Goal: Use online tool/utility: Utilize a website feature to perform a specific function

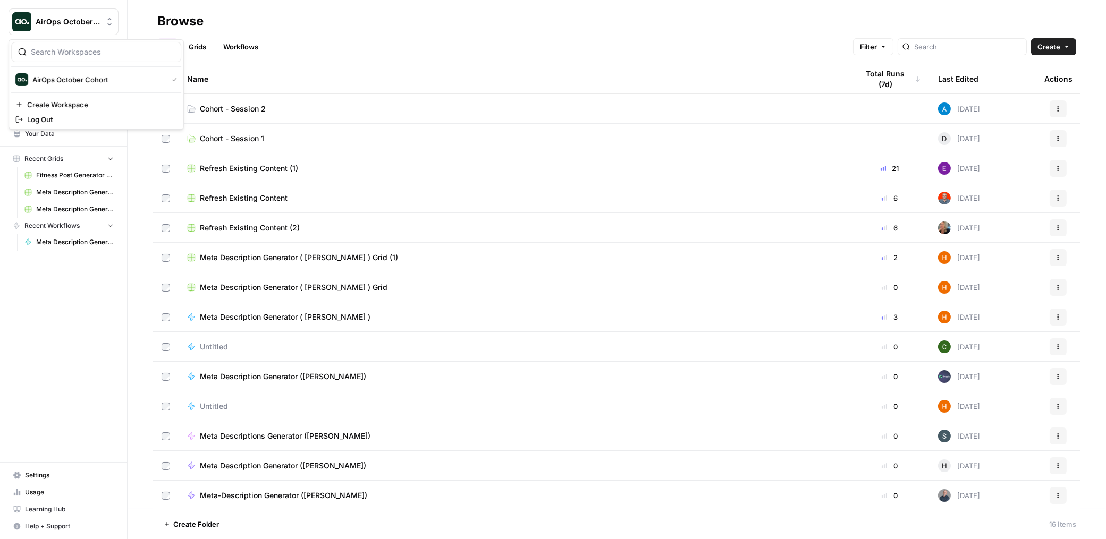
click at [43, 26] on span "AirOps October Cohort" at bounding box center [68, 21] width 64 height 11
click at [63, 73] on div "AirOps October Cohort" at bounding box center [96, 79] width 162 height 13
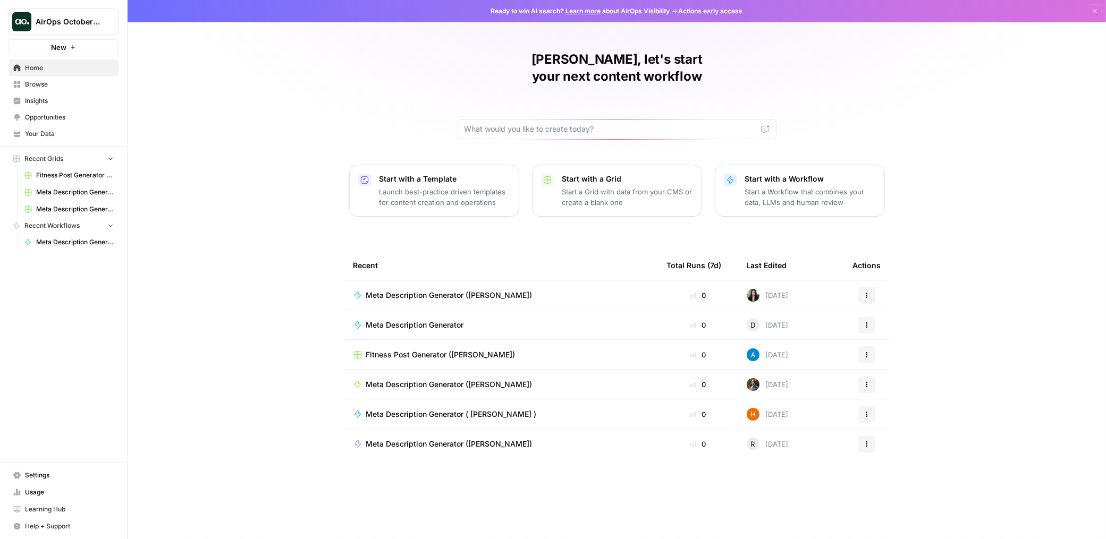
click at [59, 137] on span "Your Data" at bounding box center [69, 134] width 89 height 10
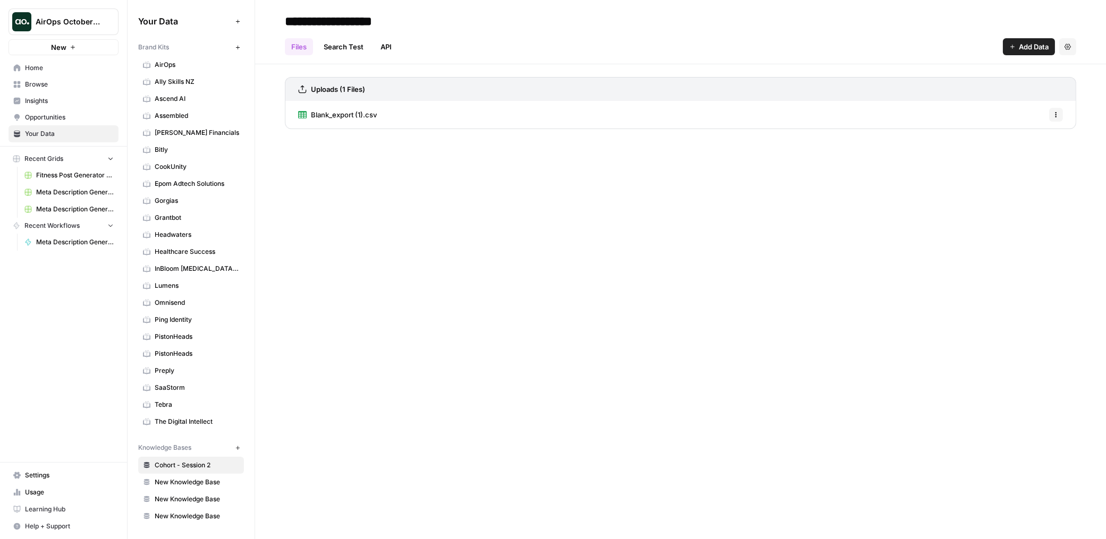
click at [238, 48] on icon "button" at bounding box center [238, 48] width 6 height 6
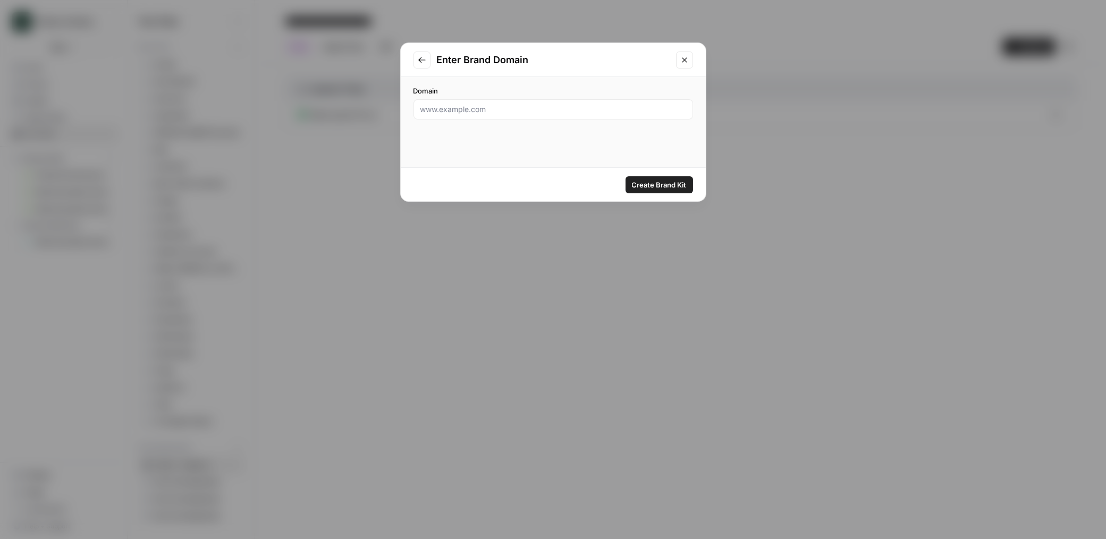
click at [684, 61] on icon "Close modal" at bounding box center [684, 60] width 9 height 9
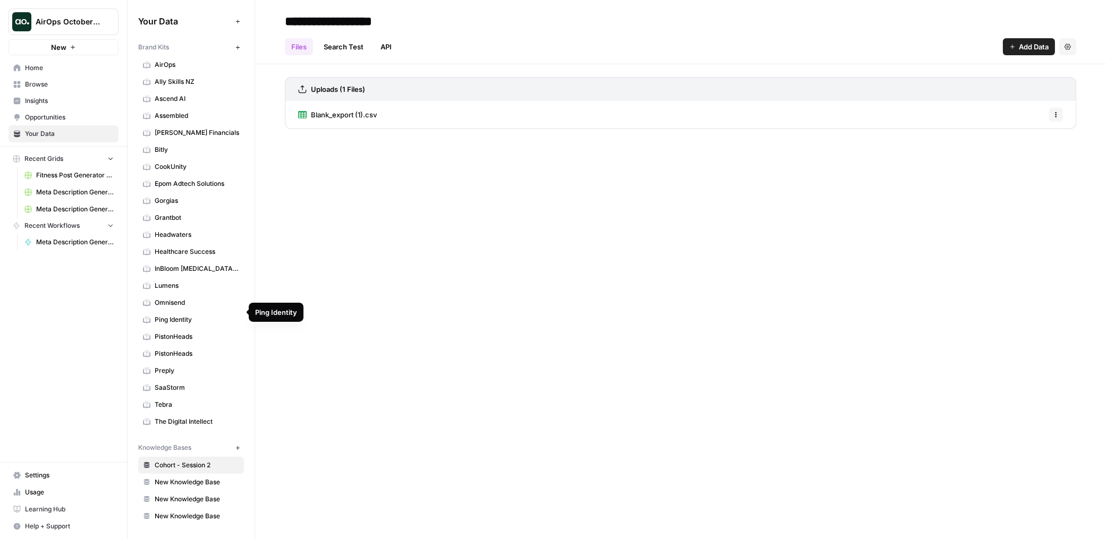
click at [177, 315] on span "Ping Identity" at bounding box center [197, 320] width 84 height 10
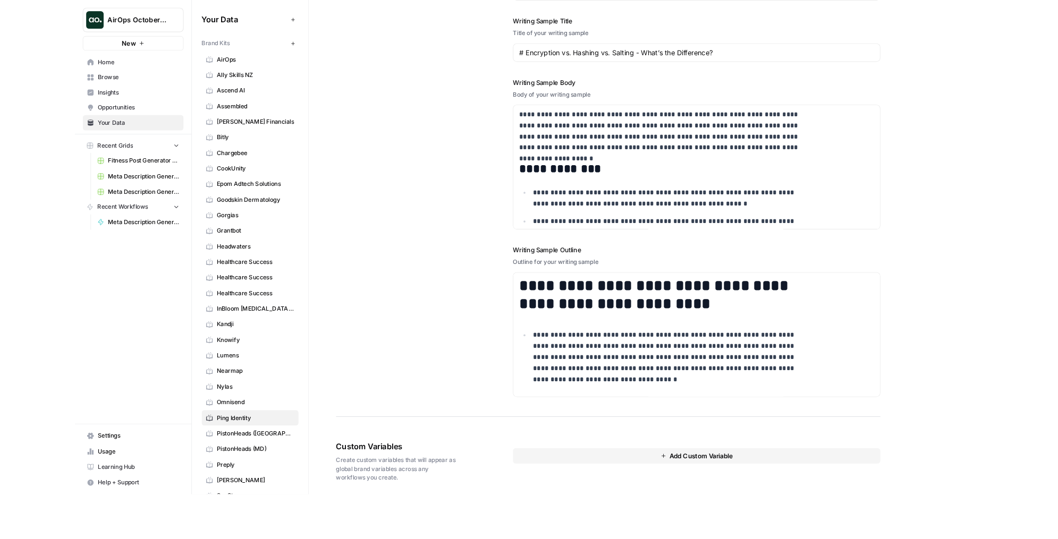
scroll to position [1243, 0]
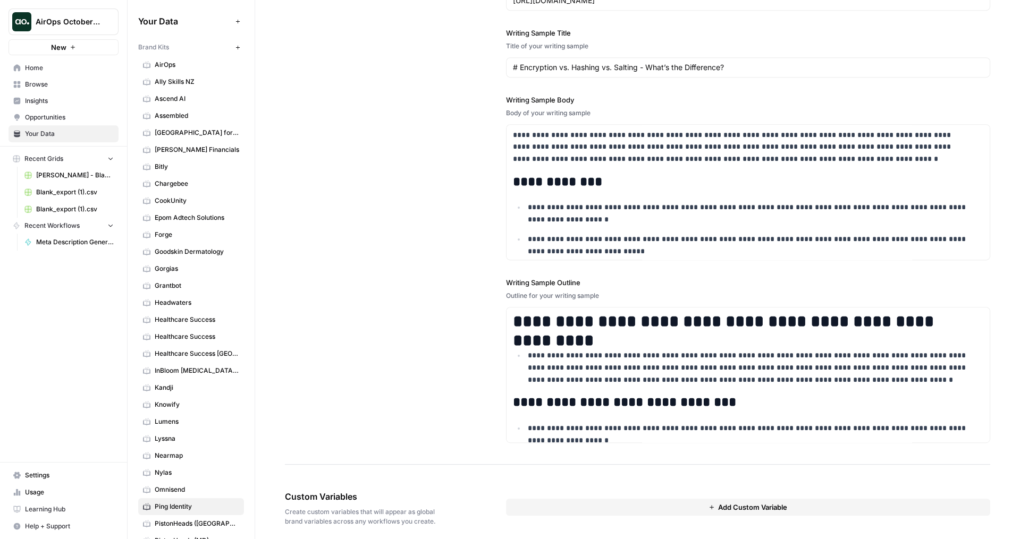
click at [32, 83] on span "Browse" at bounding box center [69, 85] width 89 height 10
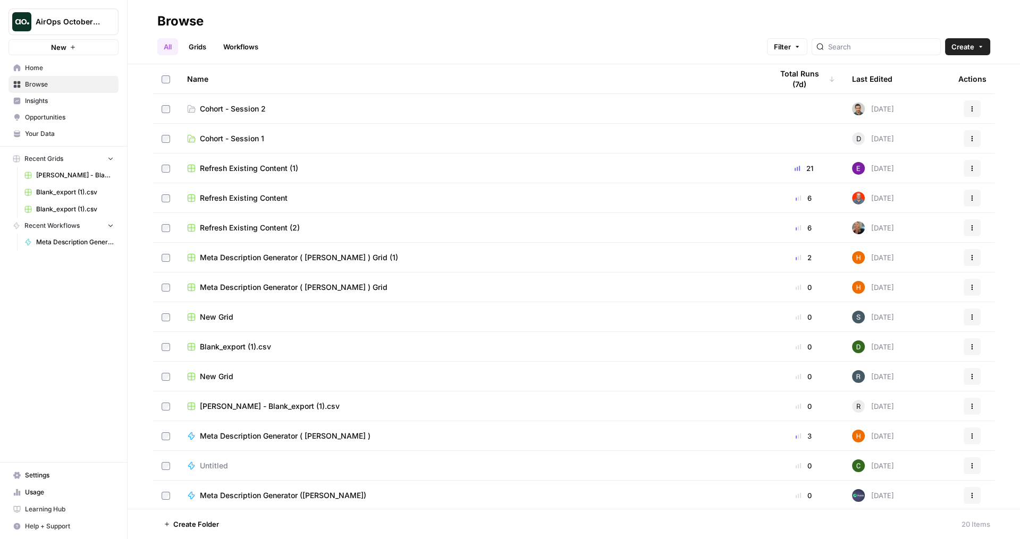
click at [283, 112] on link "Cohort - Session 2" at bounding box center [471, 109] width 568 height 11
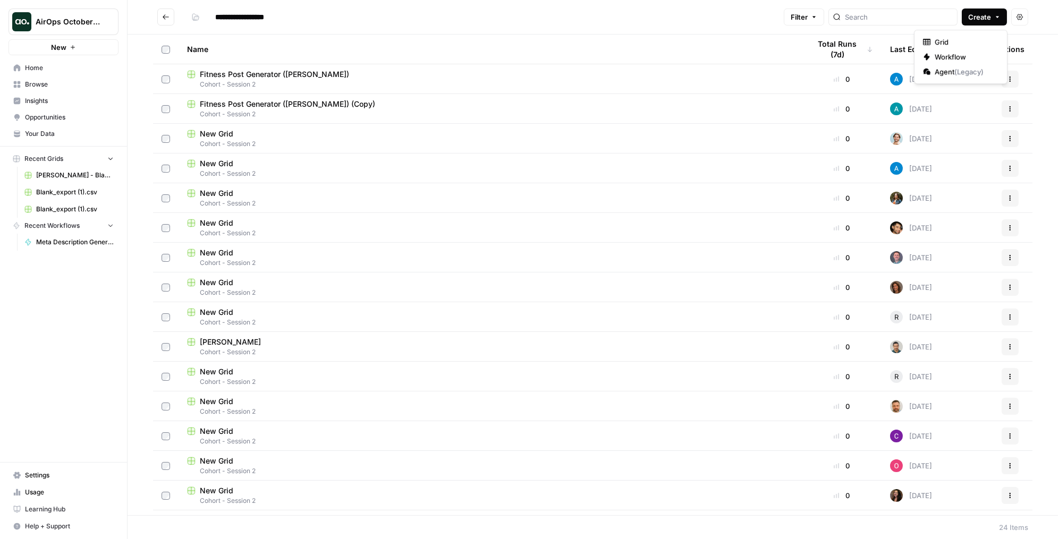
click at [984, 15] on span "Create" at bounding box center [979, 17] width 23 height 11
click at [954, 38] on span "Grid" at bounding box center [965, 42] width 60 height 11
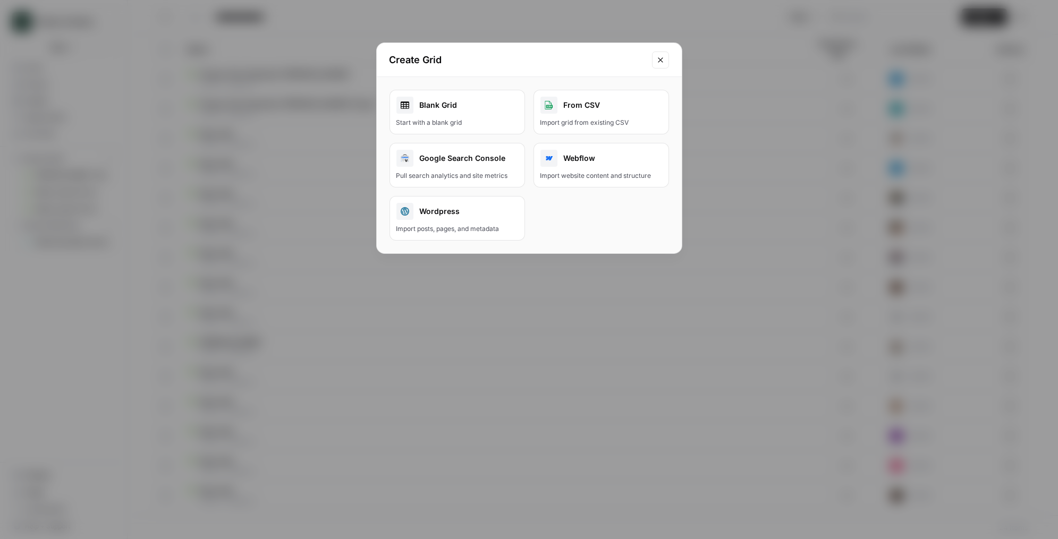
click at [568, 109] on div "From CSV" at bounding box center [601, 105] width 122 height 17
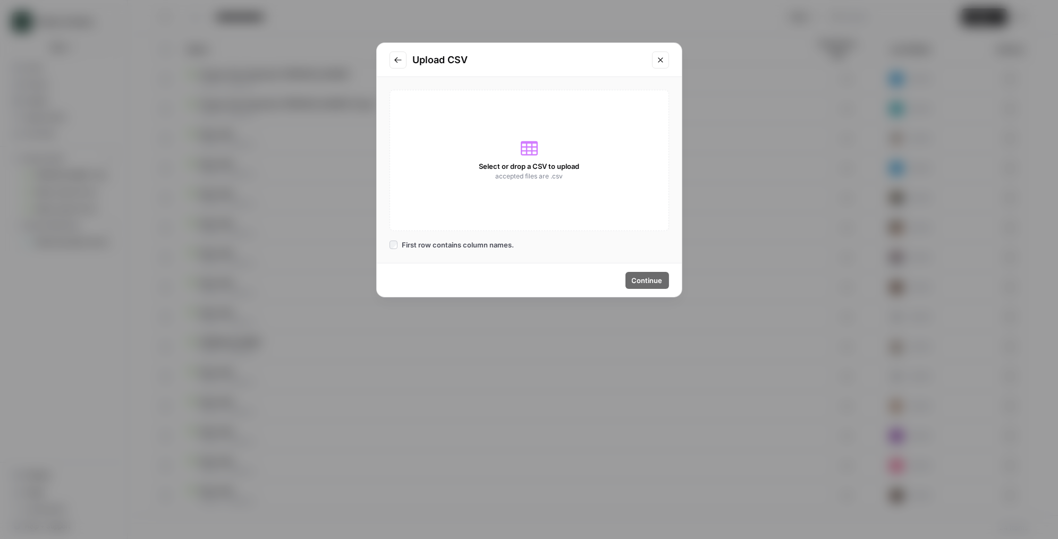
click at [664, 65] on button "Close modal" at bounding box center [660, 60] width 17 height 17
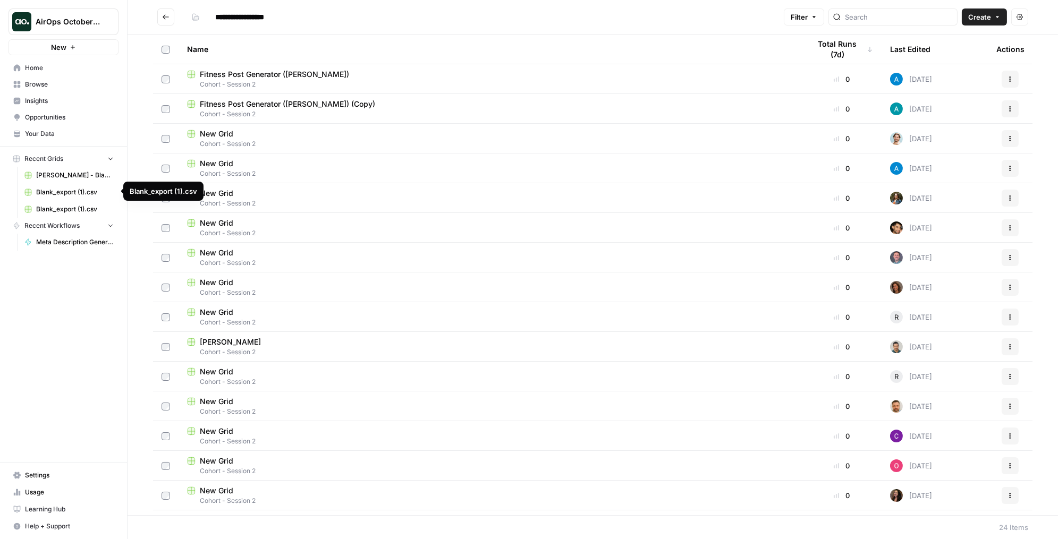
click at [74, 192] on span "Blank_export (1).csv" at bounding box center [75, 193] width 78 height 10
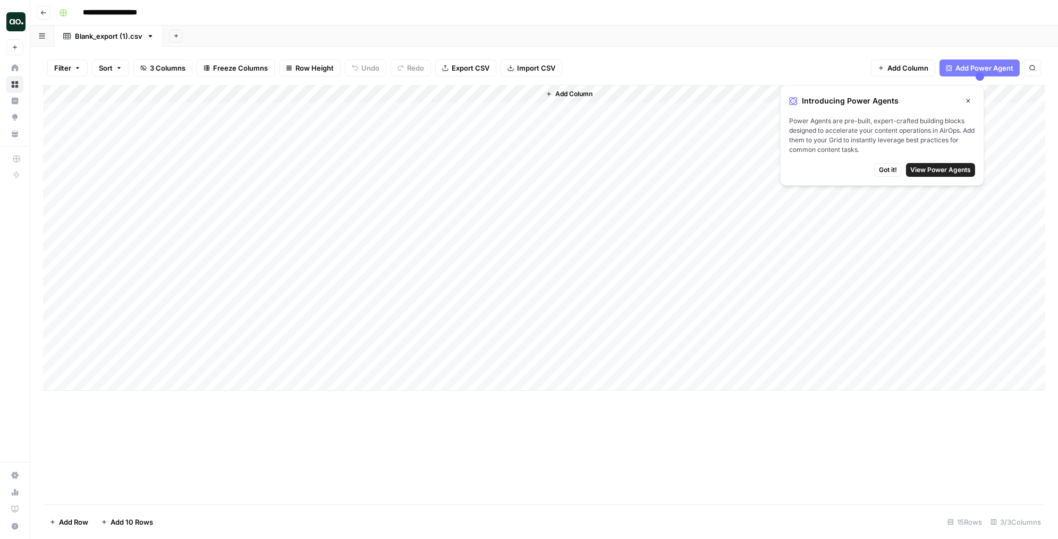
click at [454, 66] on span "Export CSV" at bounding box center [471, 68] width 38 height 11
click at [37, 13] on button "Go back" at bounding box center [44, 13] width 14 height 14
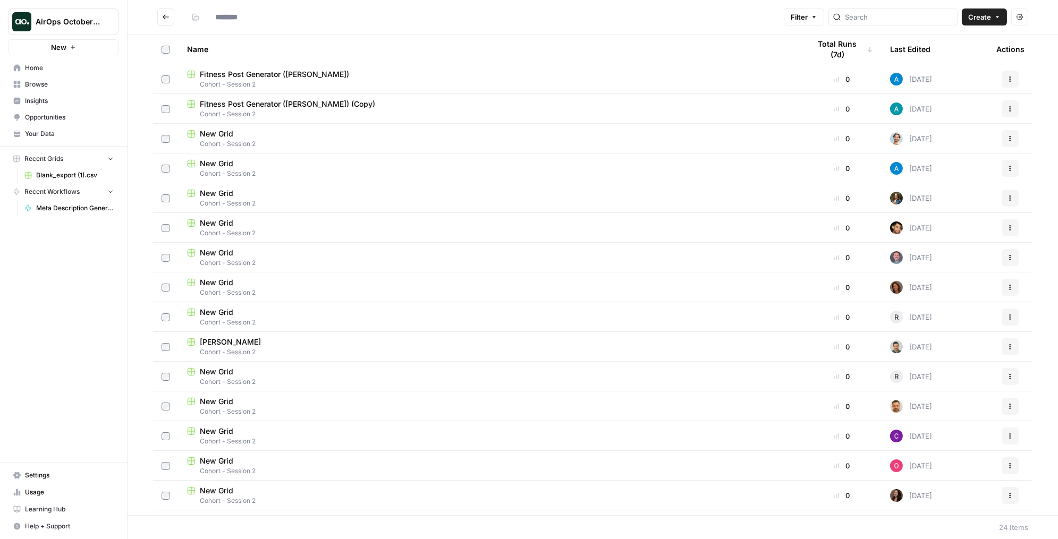
type input "**********"
click at [984, 18] on span "Create" at bounding box center [979, 17] width 23 height 11
click at [940, 41] on span "Grid" at bounding box center [965, 42] width 60 height 11
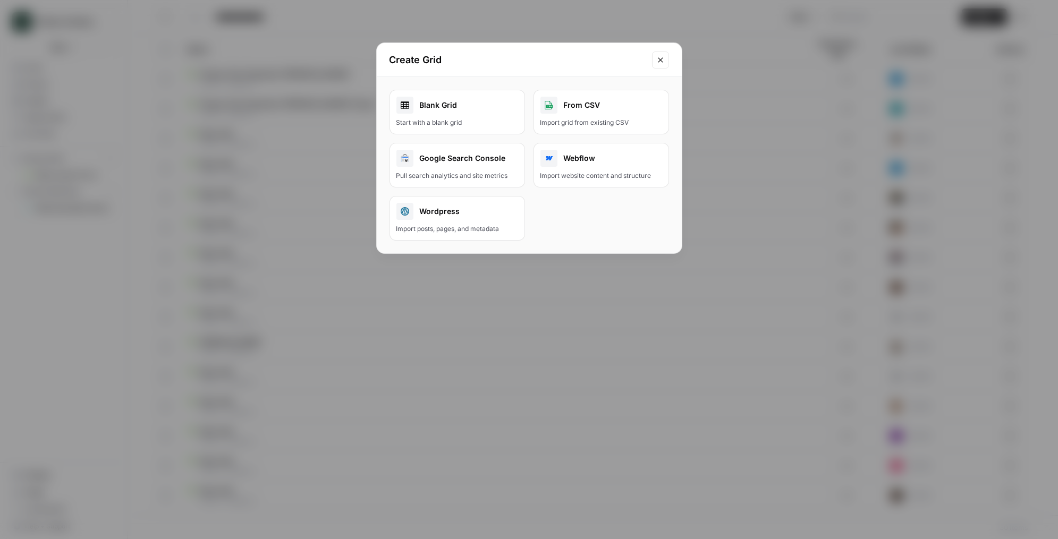
click at [647, 101] on div "From CSV" at bounding box center [601, 105] width 122 height 17
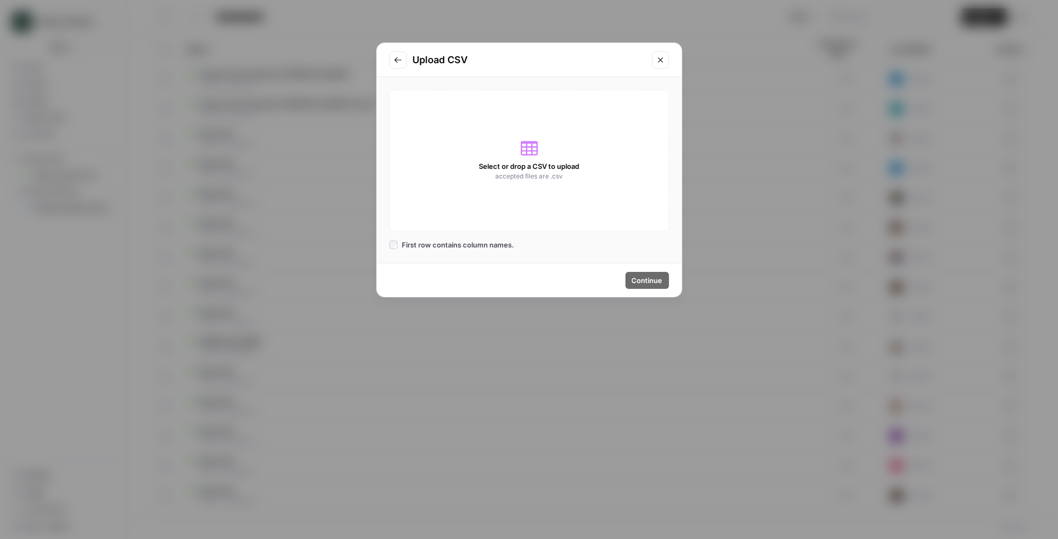
click at [528, 163] on span "Select or drop a CSV to upload" at bounding box center [529, 166] width 100 height 11
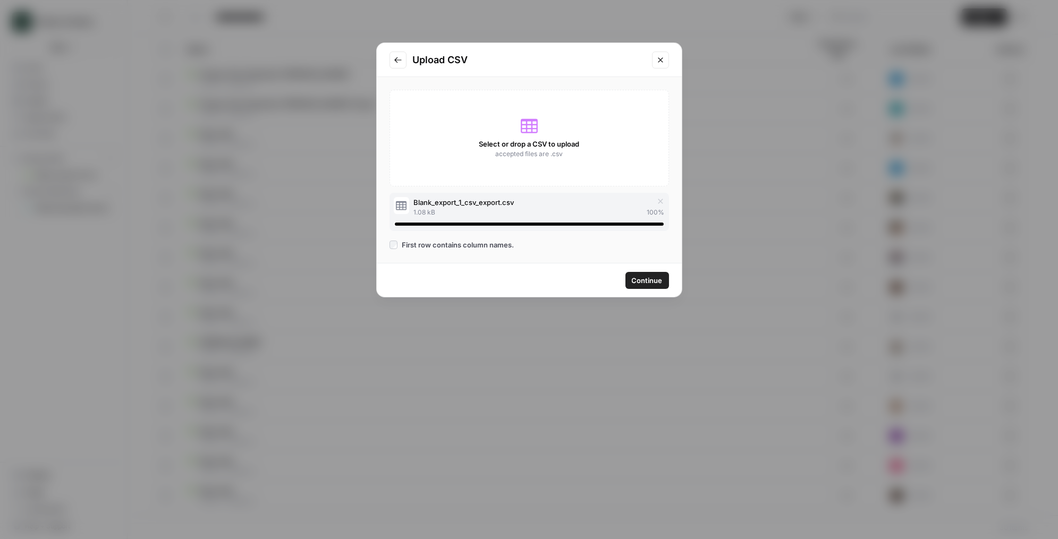
click at [650, 282] on span "Continue" at bounding box center [647, 280] width 31 height 11
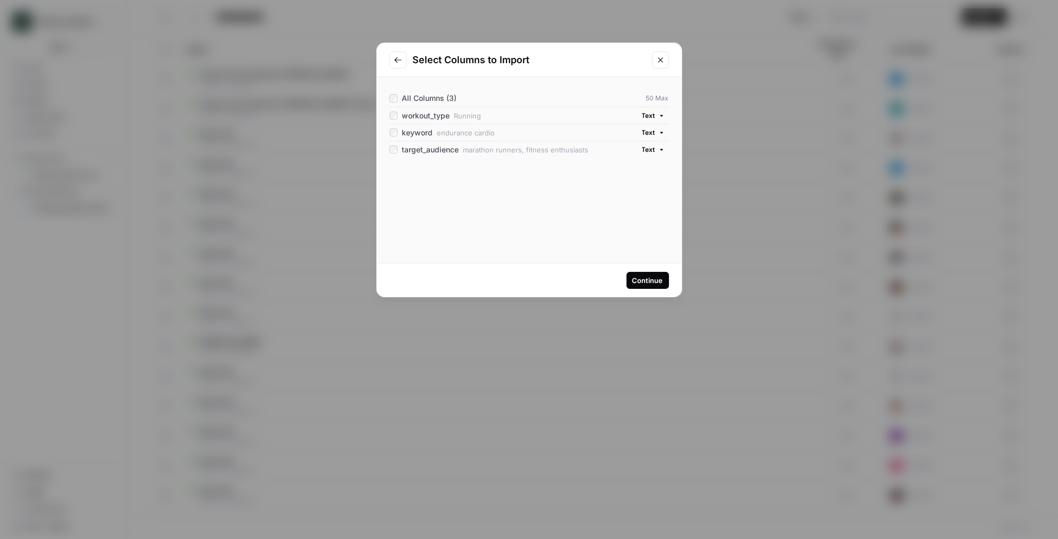
click at [650, 282] on div "Continue" at bounding box center [647, 280] width 31 height 11
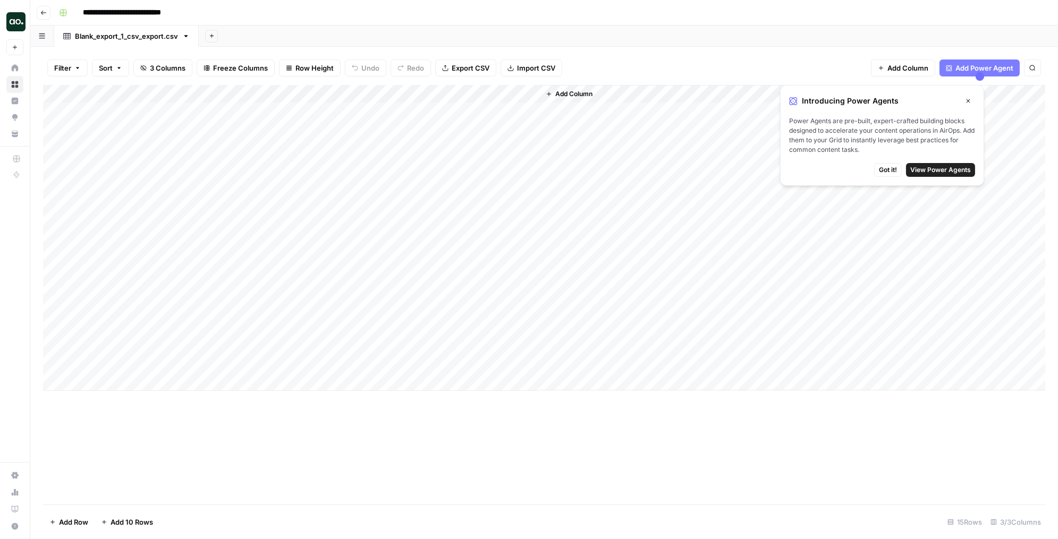
click at [892, 68] on span "Add Column" at bounding box center [907, 68] width 41 height 11
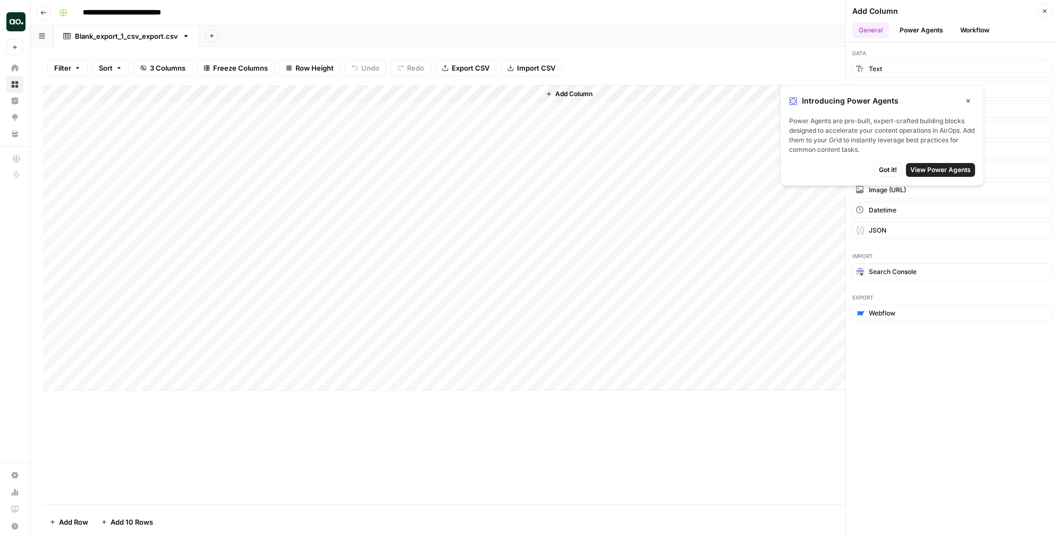
click at [970, 102] on icon "button" at bounding box center [969, 101] width 4 height 4
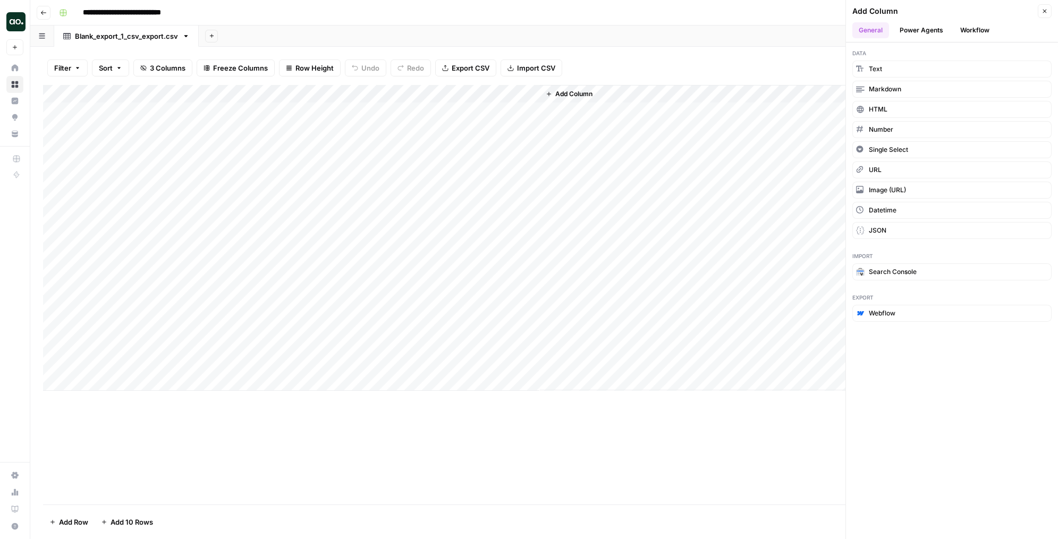
click at [972, 27] on button "Workflow" at bounding box center [975, 30] width 42 height 16
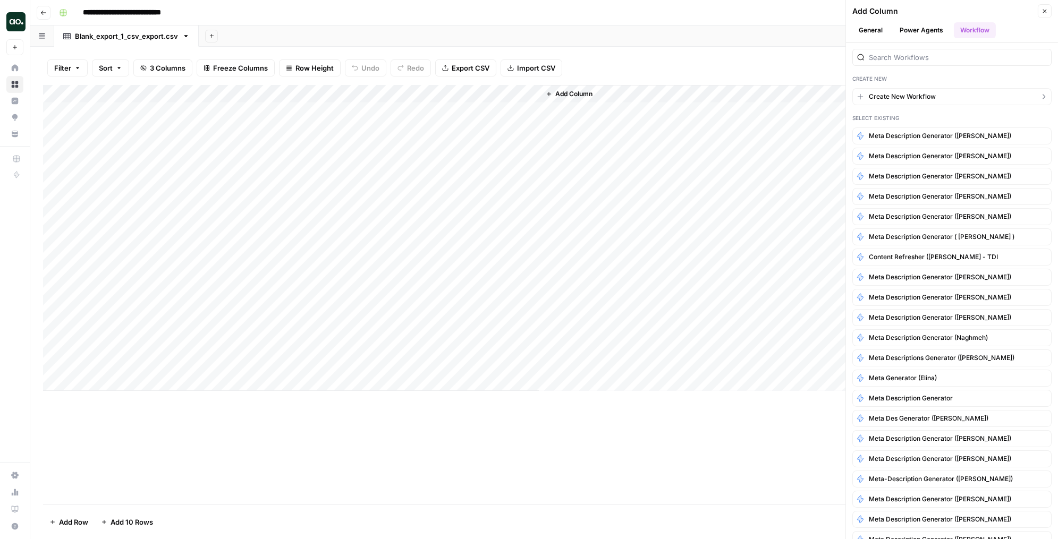
click at [876, 97] on span "Create New Workflow" at bounding box center [902, 97] width 67 height 10
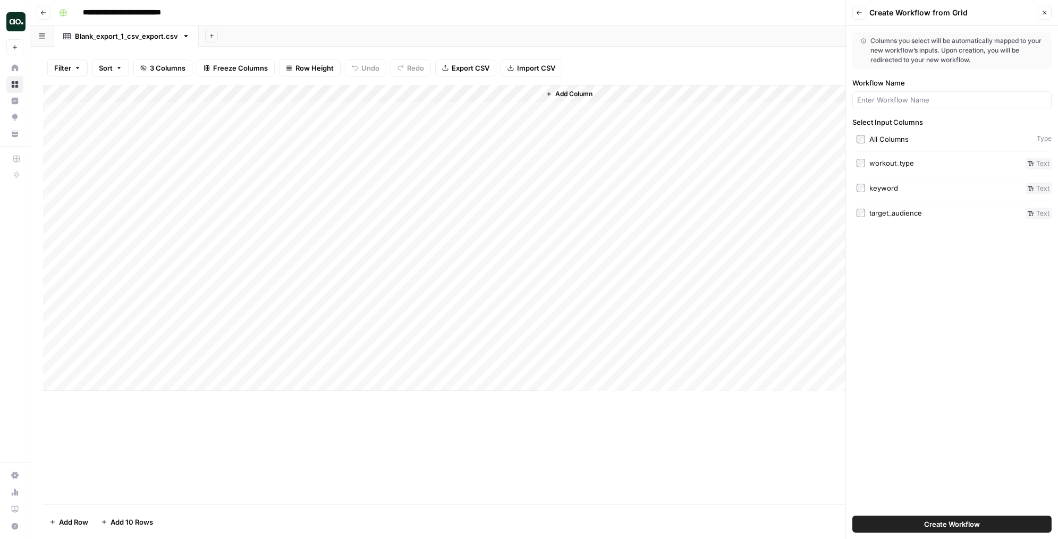
click at [953, 522] on span "Create Workflow" at bounding box center [952, 524] width 56 height 11
click at [959, 105] on input "Workflow Name" at bounding box center [952, 100] width 190 height 11
type input "Fitness Post Generator"
click at [909, 519] on button "Create Workflow" at bounding box center [951, 524] width 199 height 17
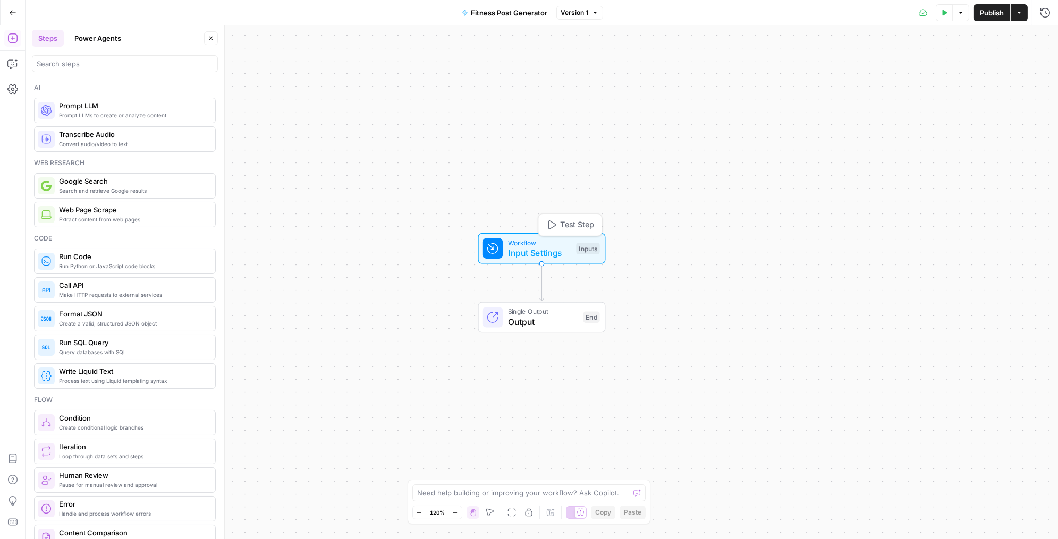
click at [522, 258] on span "Input Settings" at bounding box center [539, 253] width 63 height 13
click at [883, 201] on span "Add Field" at bounding box center [880, 204] width 31 height 11
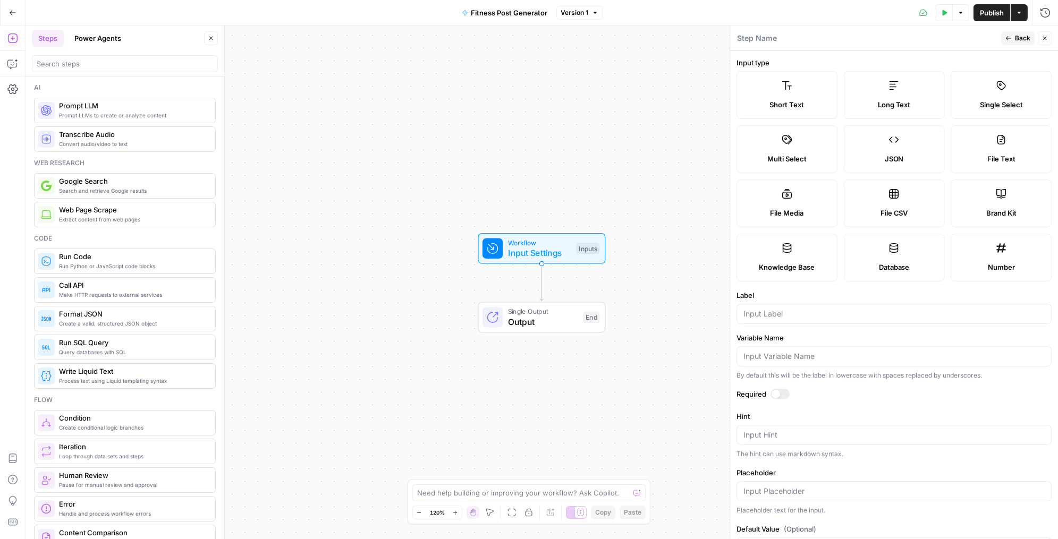
click at [995, 210] on span "Brand Kit" at bounding box center [1001, 213] width 30 height 11
type input "Brand Kit"
type input "brand_kit"
click at [1011, 197] on label "Brand Kit" at bounding box center [1001, 204] width 101 height 48
click at [774, 390] on div at bounding box center [776, 394] width 9 height 9
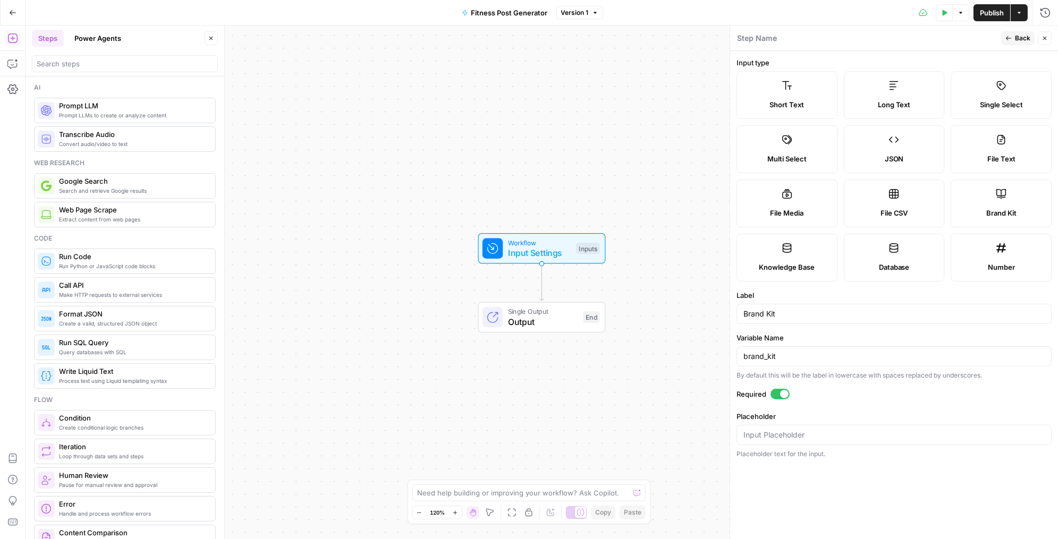
click at [1014, 39] on button "Back" at bounding box center [1017, 38] width 33 height 14
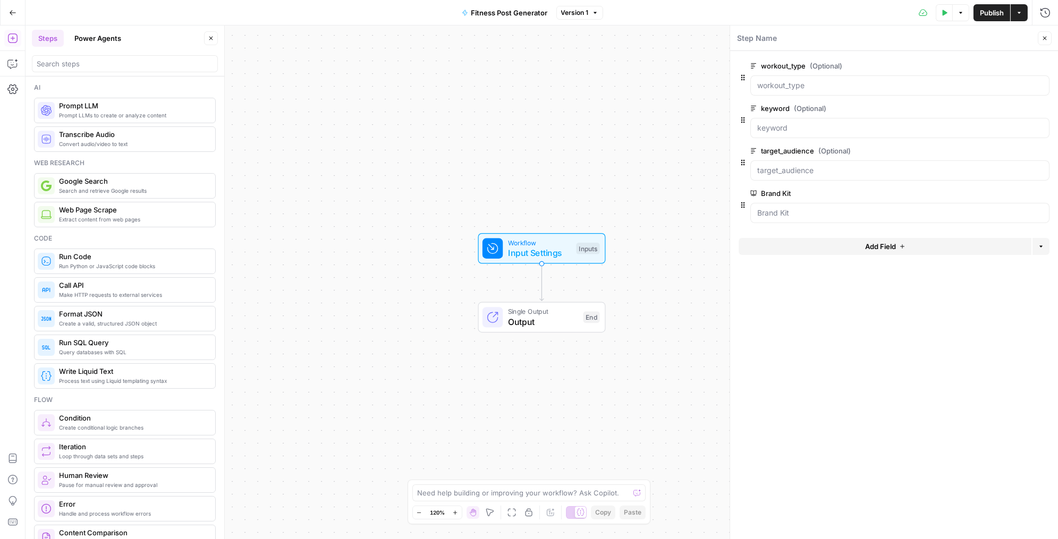
click at [86, 109] on span "Prompt LLM" at bounding box center [133, 105] width 148 height 11
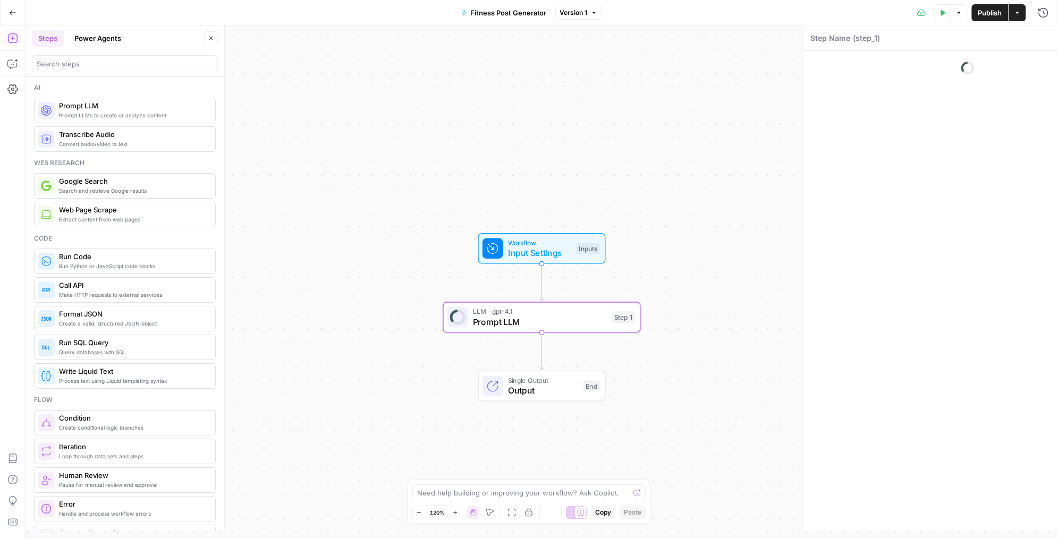
type textarea "Prompt LLM"
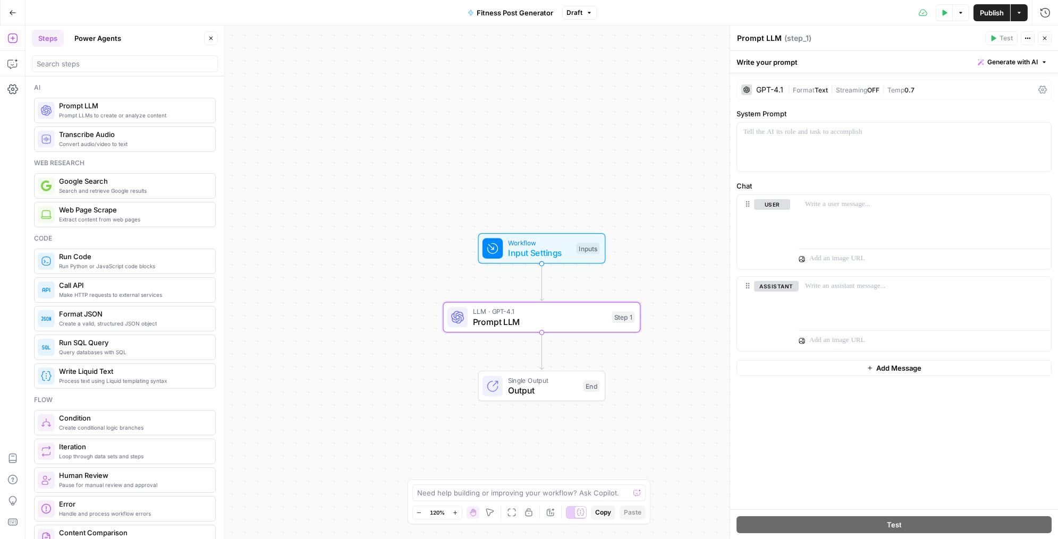
click at [988, 60] on span "Generate with AI" at bounding box center [1012, 62] width 50 height 10
click at [975, 88] on span "Generate" at bounding box center [999, 85] width 78 height 11
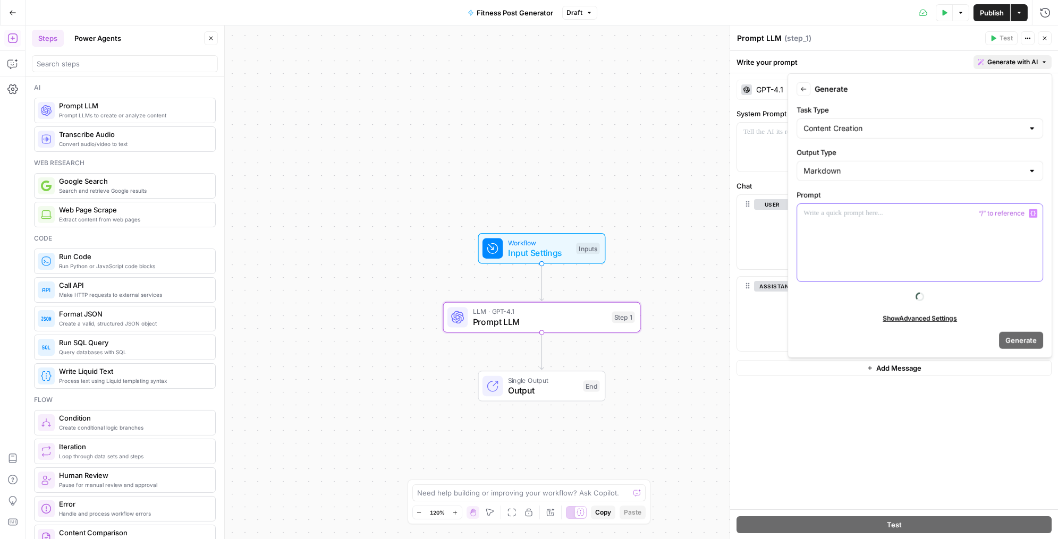
click at [828, 216] on p at bounding box center [919, 213] width 233 height 11
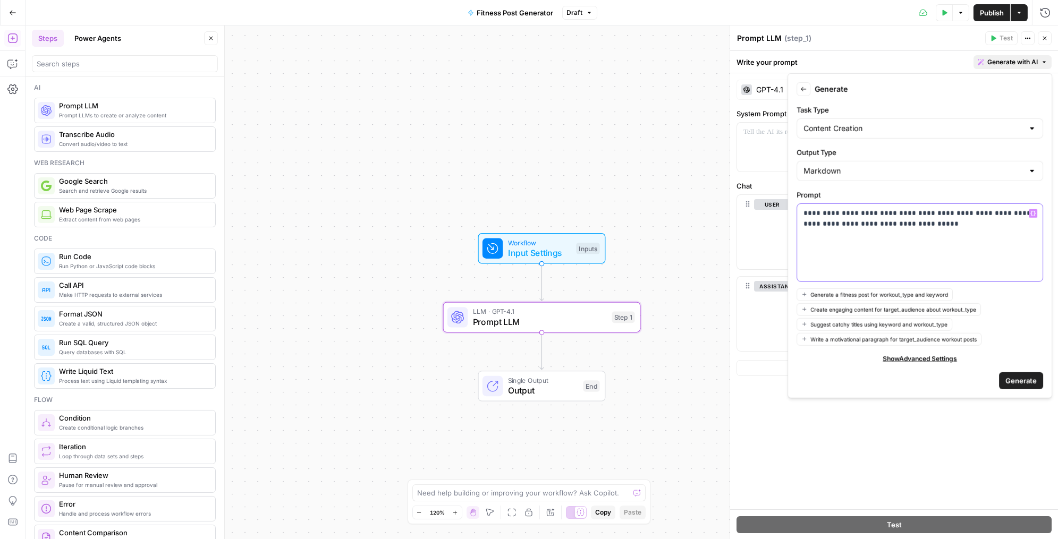
drag, startPoint x: 944, startPoint y: 238, endPoint x: 799, endPoint y: 212, distance: 147.3
click at [799, 212] on div "**********" at bounding box center [919, 243] width 245 height 78
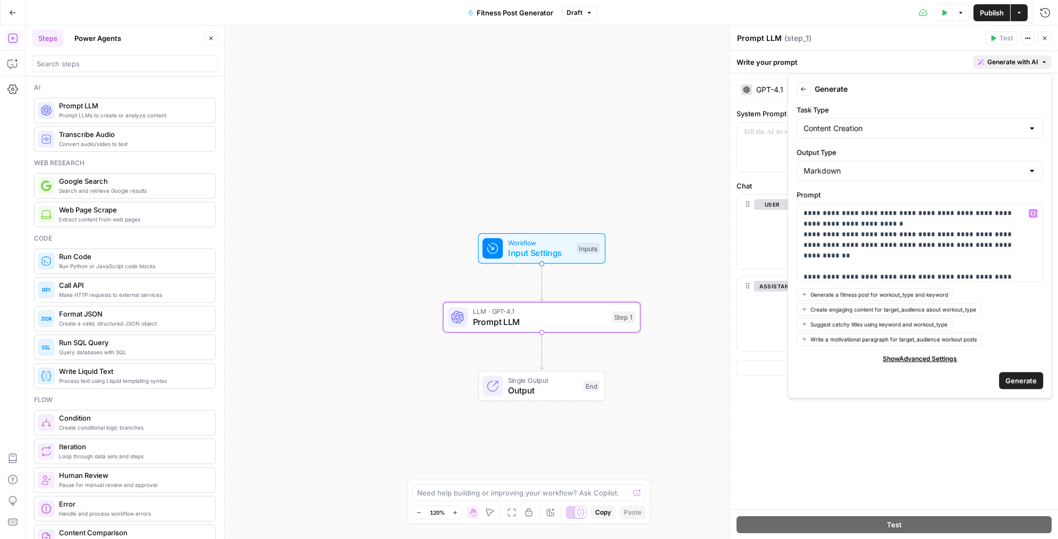
click at [1012, 379] on span "Generate" at bounding box center [1020, 381] width 31 height 11
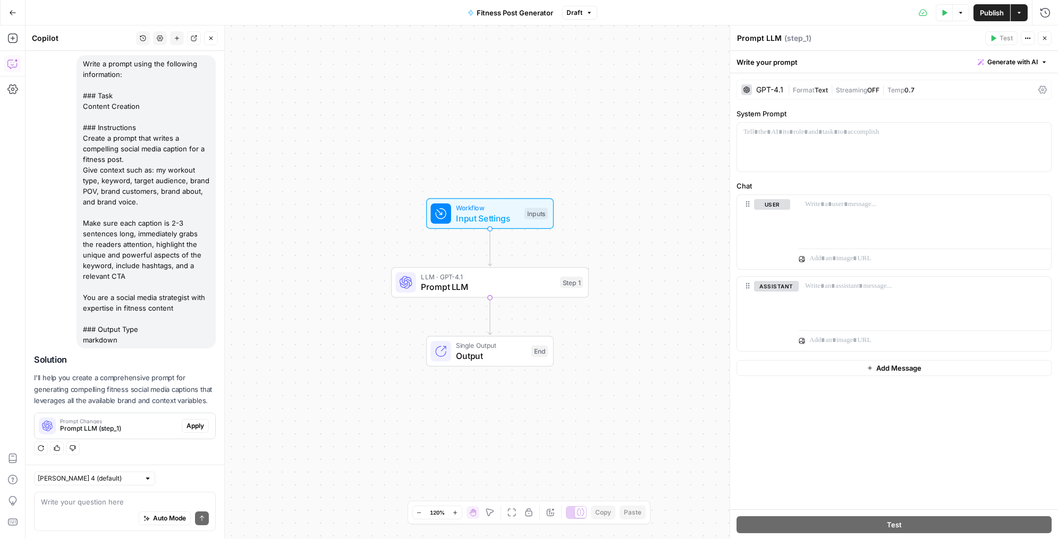
scroll to position [90, 0]
click at [187, 428] on span "Apply" at bounding box center [196, 426] width 18 height 10
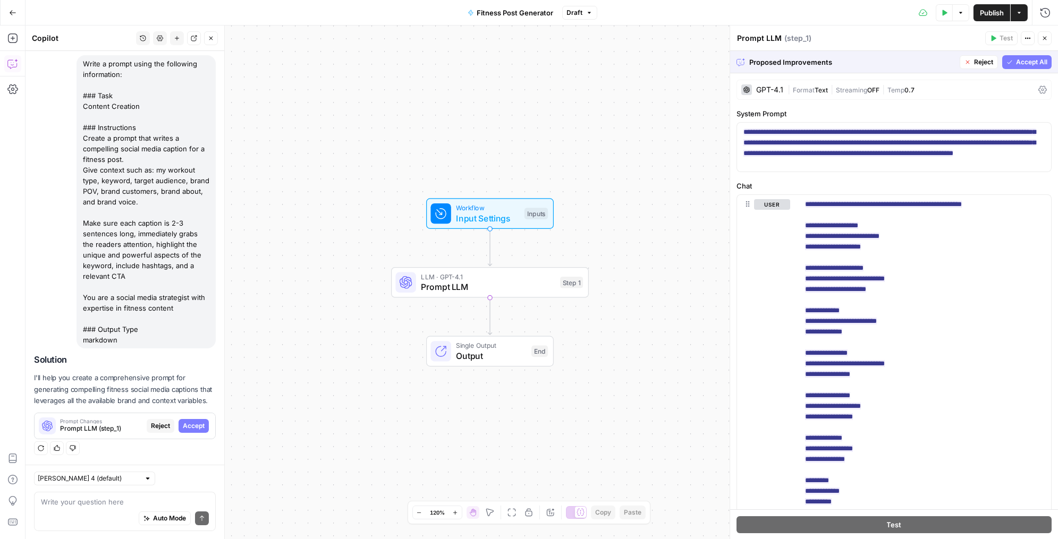
click at [984, 19] on button "Publish" at bounding box center [991, 12] width 37 height 17
click at [1045, 38] on icon "button" at bounding box center [1045, 39] width 4 height 4
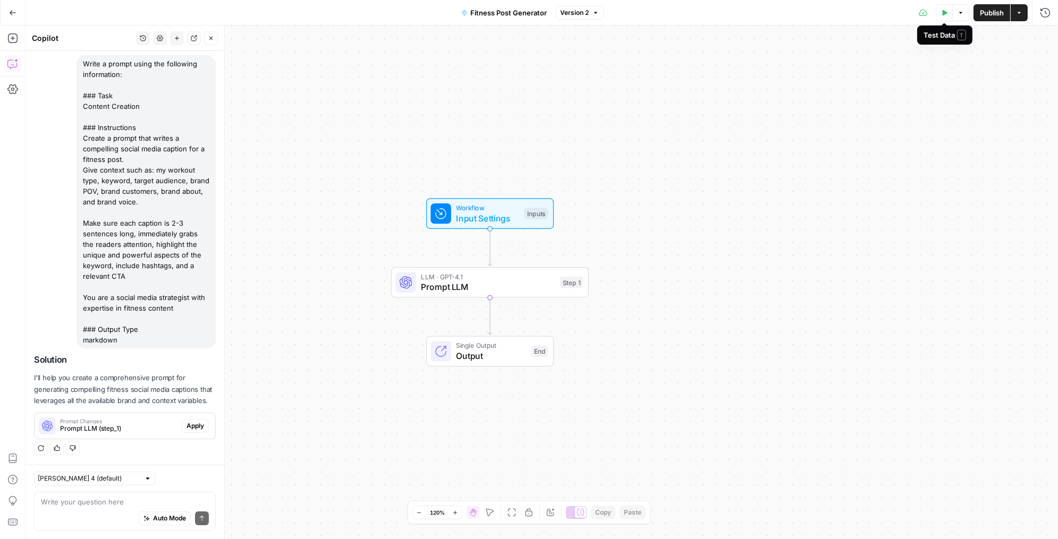
click at [944, 16] on button "Test Data" at bounding box center [944, 12] width 17 height 17
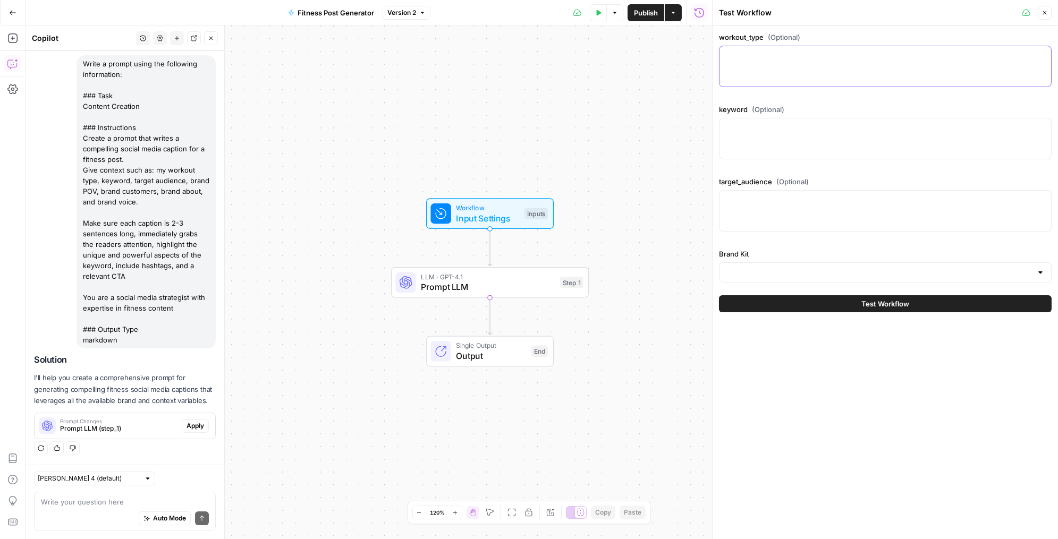
click at [783, 52] on textarea "workout_type (Optional)" at bounding box center [885, 55] width 319 height 11
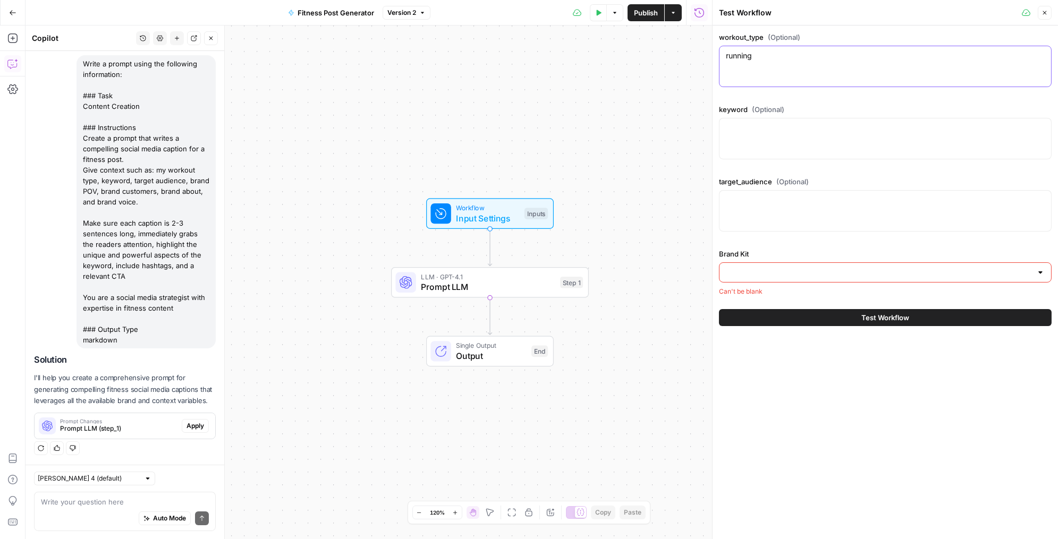
type textarea "running"
click at [786, 117] on div "keyword (Optional)" at bounding box center [885, 134] width 333 height 60
click at [786, 129] on textarea "keyword (Optional)" at bounding box center [885, 128] width 319 height 11
type textarea "endurance cardio"
click at [778, 190] on div "target_audience (Optional)" at bounding box center [885, 206] width 333 height 60
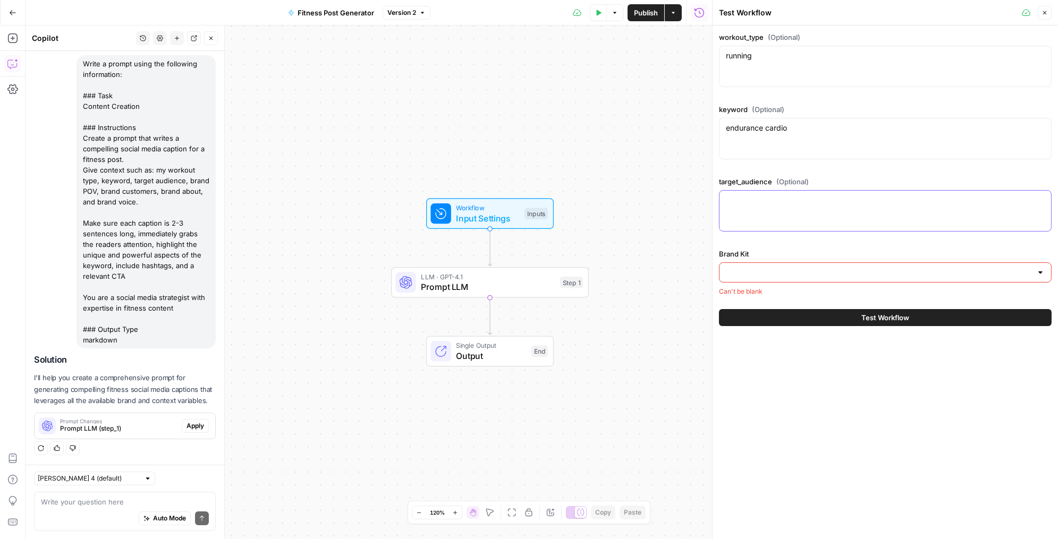
click at [769, 195] on textarea "target_audience (Optional)" at bounding box center [885, 200] width 319 height 11
type textarea "endurance runner, fitness enthusiasts"
click at [769, 270] on input "Brand Kit" at bounding box center [879, 272] width 306 height 11
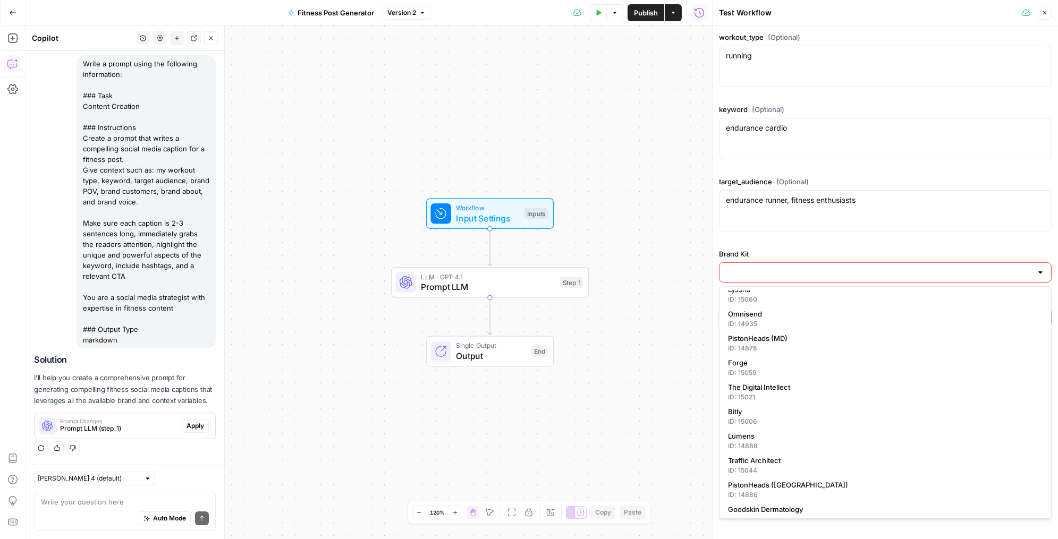
scroll to position [142, 0]
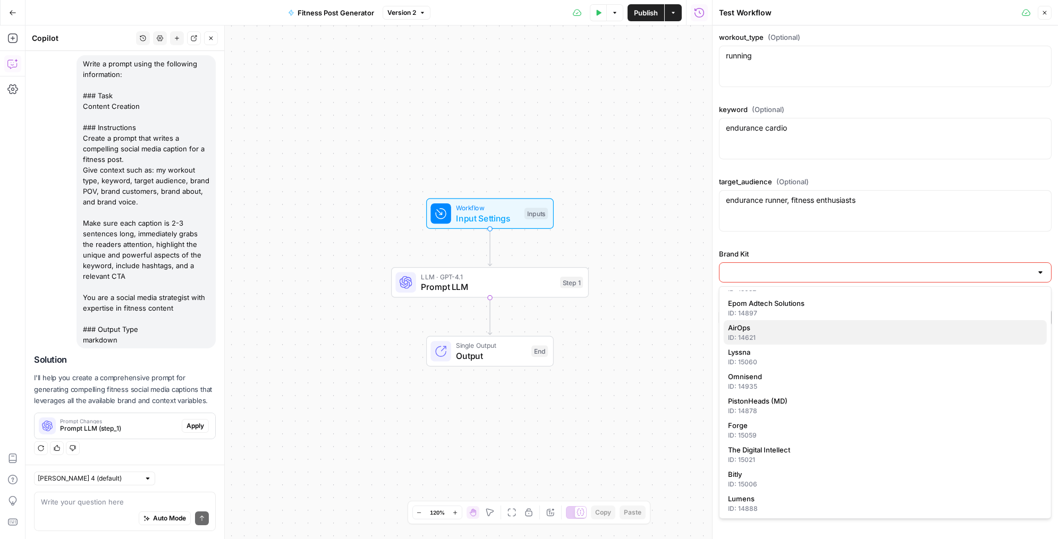
click at [776, 337] on div "ID: 14621" at bounding box center [885, 338] width 315 height 10
type input "AirOps"
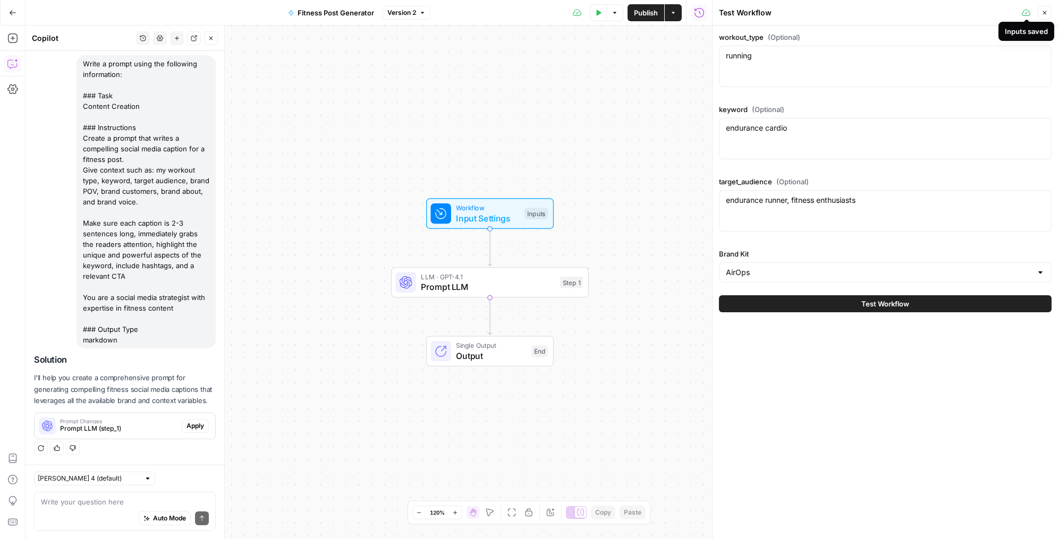
click at [1023, 13] on icon at bounding box center [1026, 13] width 9 height 9
click at [1043, 14] on icon "button" at bounding box center [1044, 13] width 6 height 6
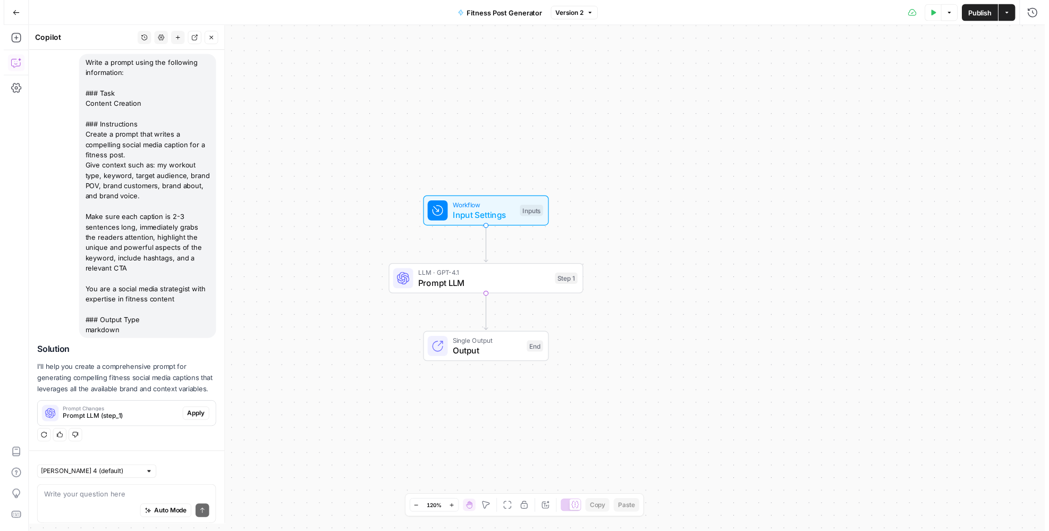
scroll to position [90, 0]
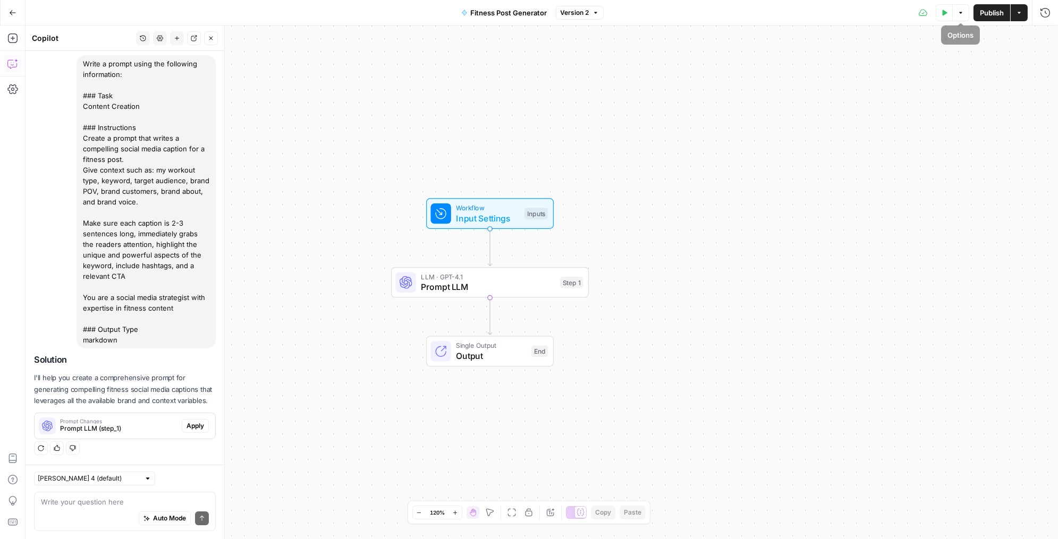
click at [948, 14] on button "Test Data" at bounding box center [944, 12] width 17 height 17
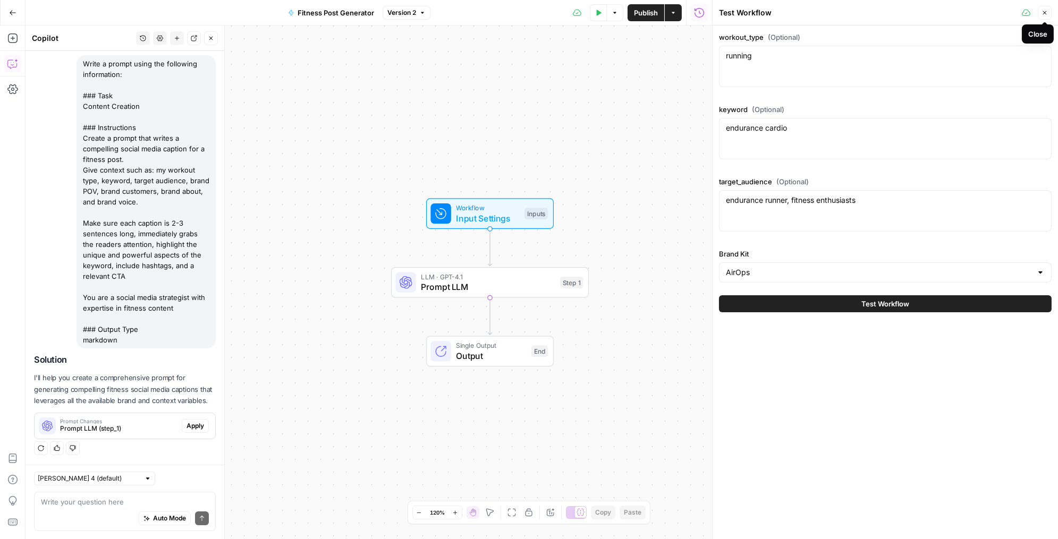
click at [1042, 14] on icon "button" at bounding box center [1044, 13] width 6 height 6
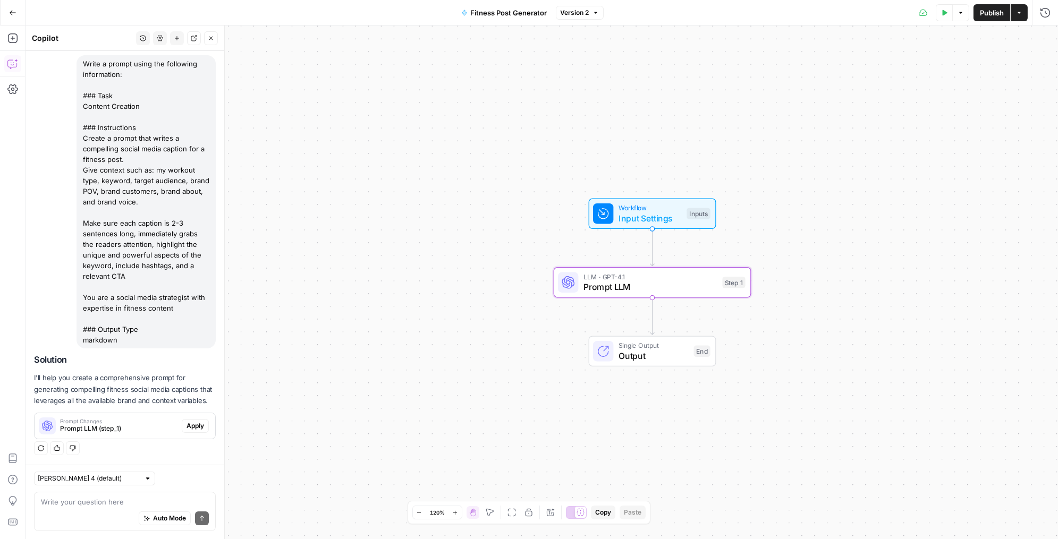
click at [96, 429] on span "Prompt LLM (step_1)" at bounding box center [118, 429] width 117 height 10
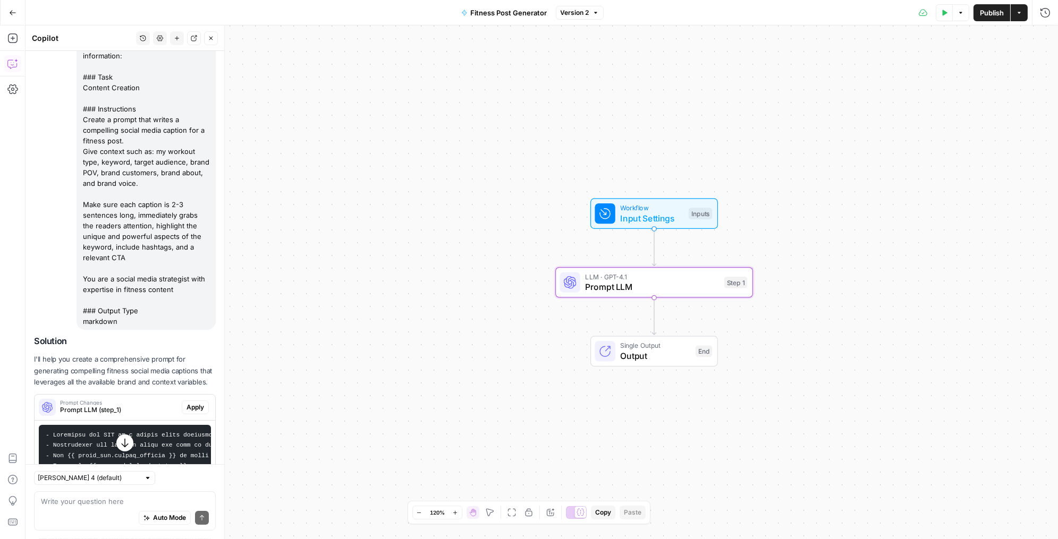
click at [187, 412] on span "Apply" at bounding box center [196, 408] width 18 height 10
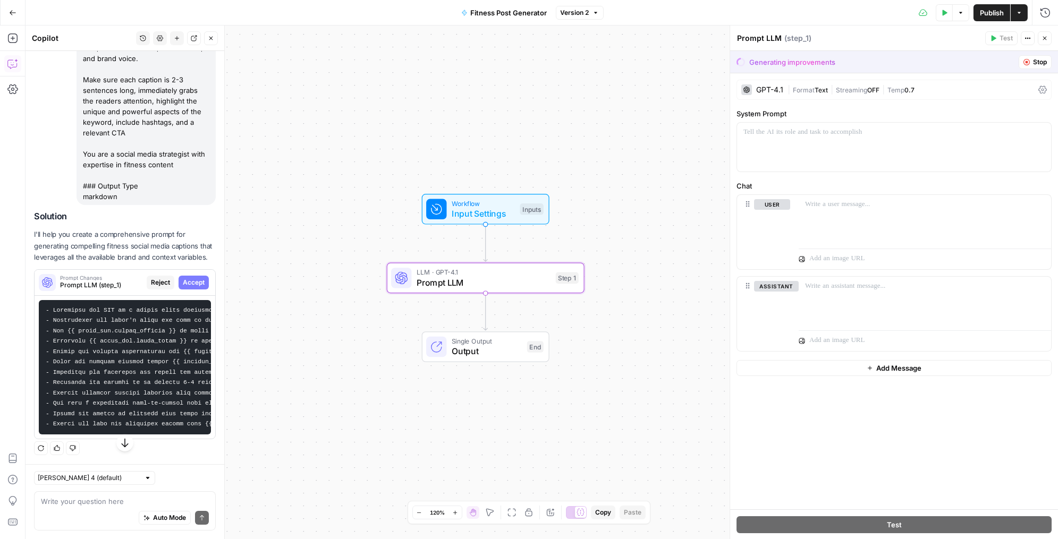
scroll to position [242, 0]
click at [187, 278] on span "Accept" at bounding box center [194, 283] width 22 height 10
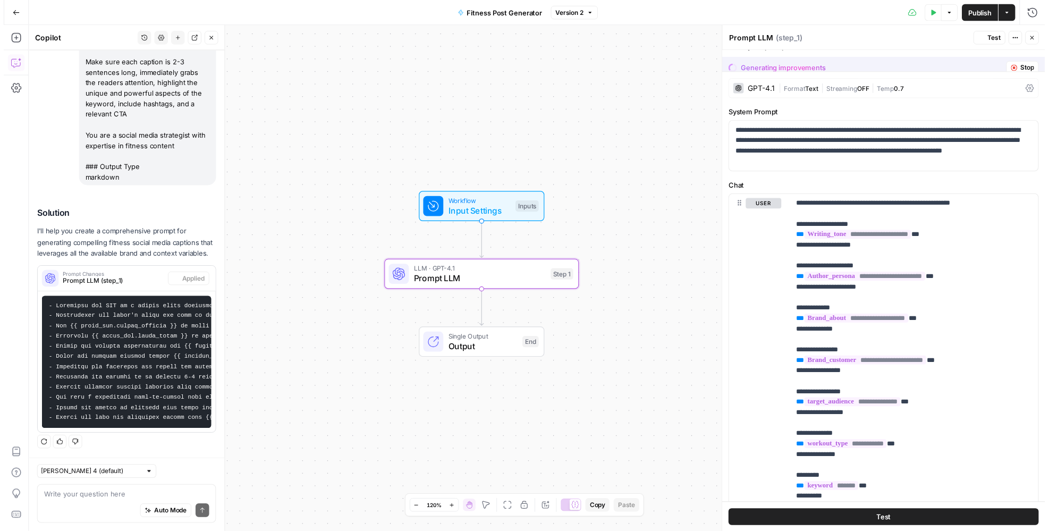
scroll to position [259, 0]
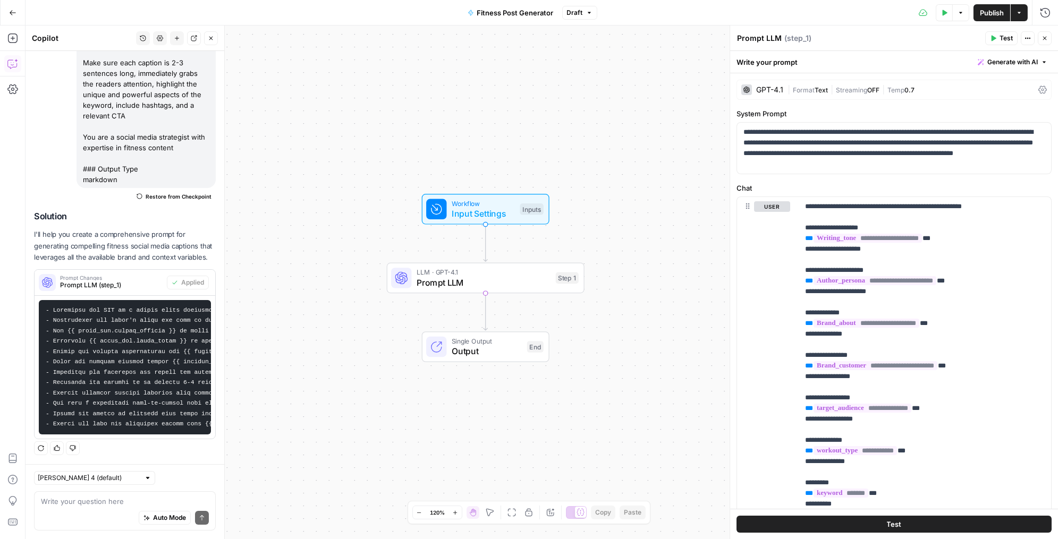
click at [999, 40] on button "Test" at bounding box center [1001, 38] width 32 height 14
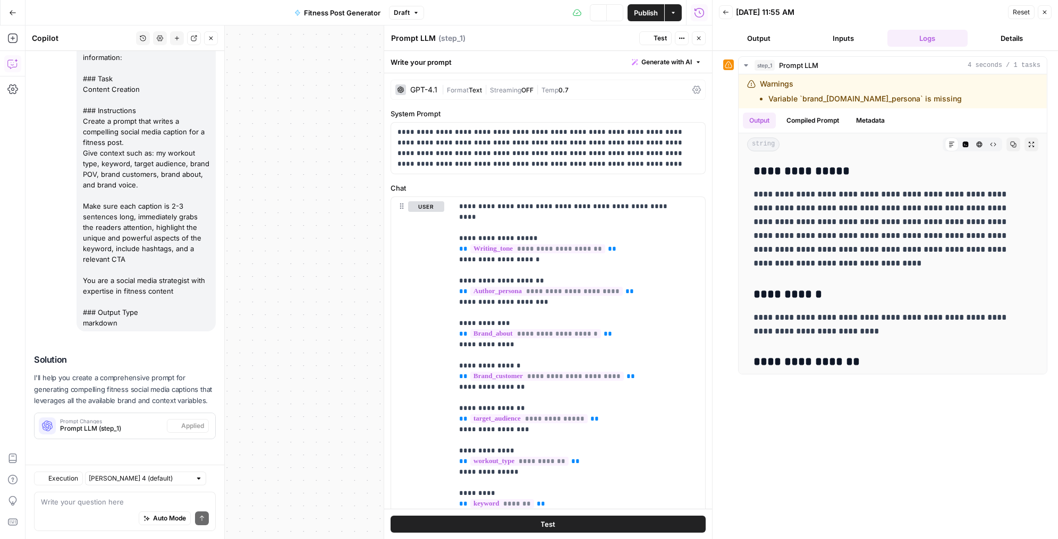
scroll to position [107, 0]
click at [840, 36] on button "Inputs" at bounding box center [843, 38] width 80 height 17
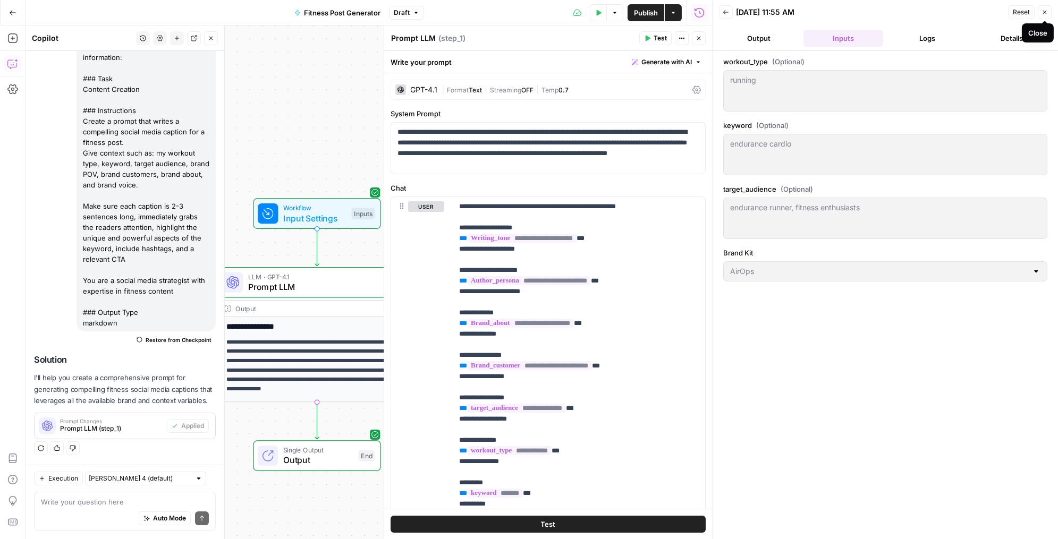
click at [1046, 9] on icon "button" at bounding box center [1044, 12] width 6 height 6
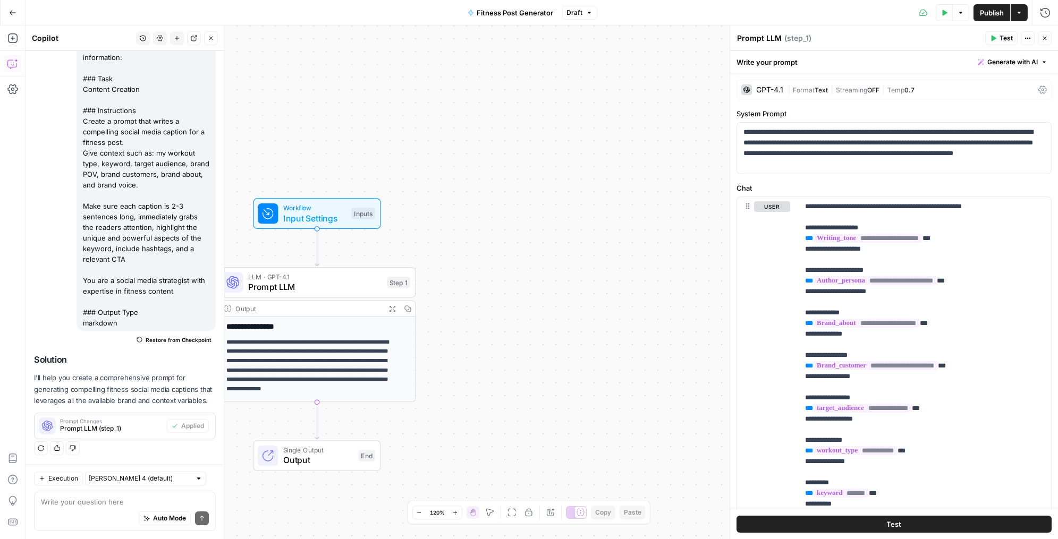
click at [999, 35] on button "Test" at bounding box center [1001, 38] width 32 height 14
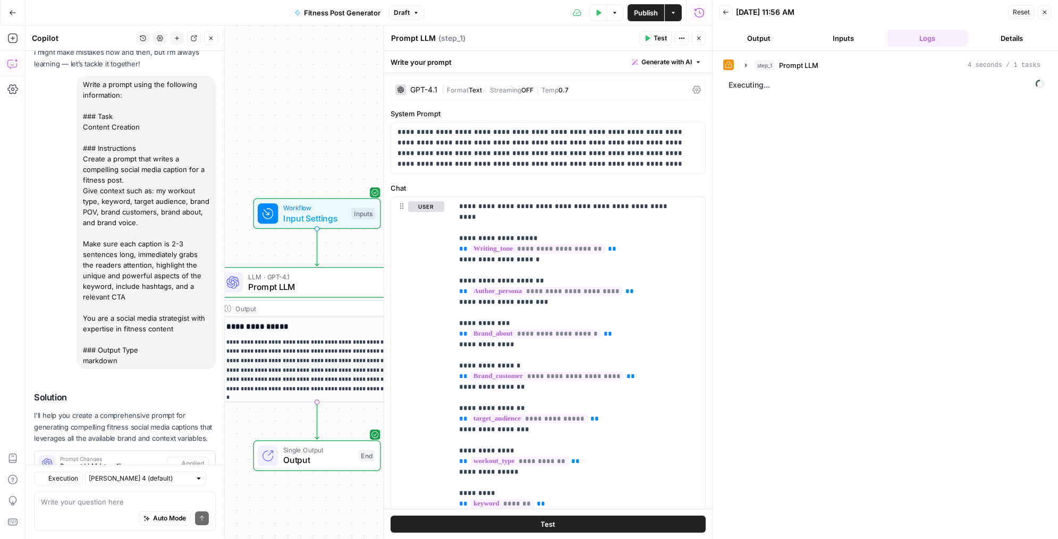
scroll to position [107, 0]
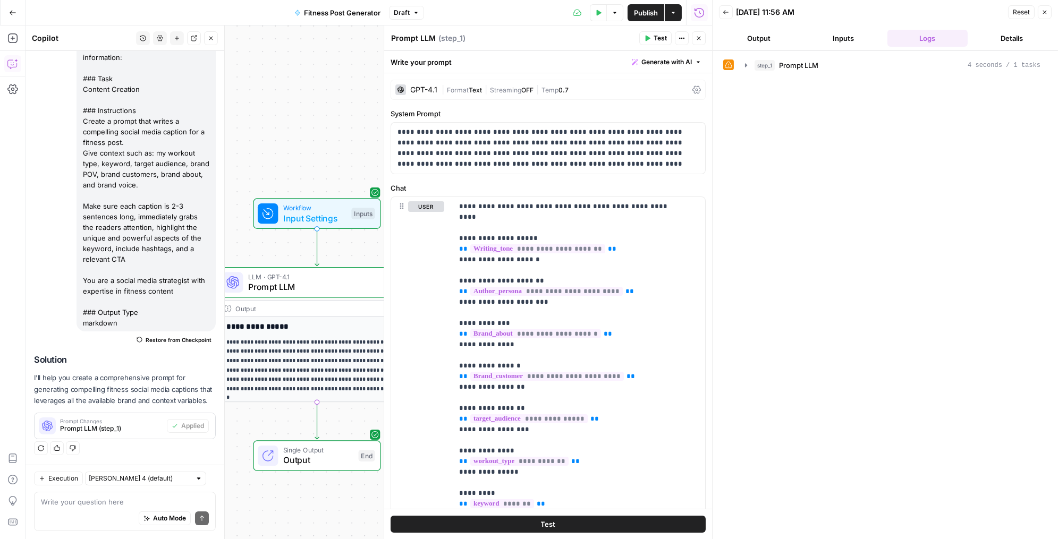
click at [841, 38] on button "Inputs" at bounding box center [843, 38] width 80 height 17
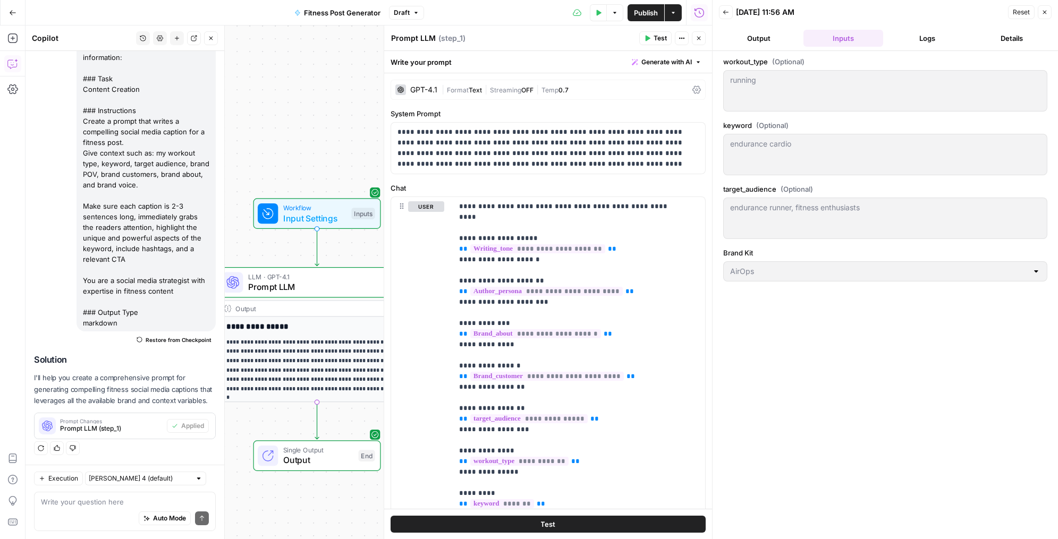
click at [1044, 12] on icon "button" at bounding box center [1044, 12] width 6 height 6
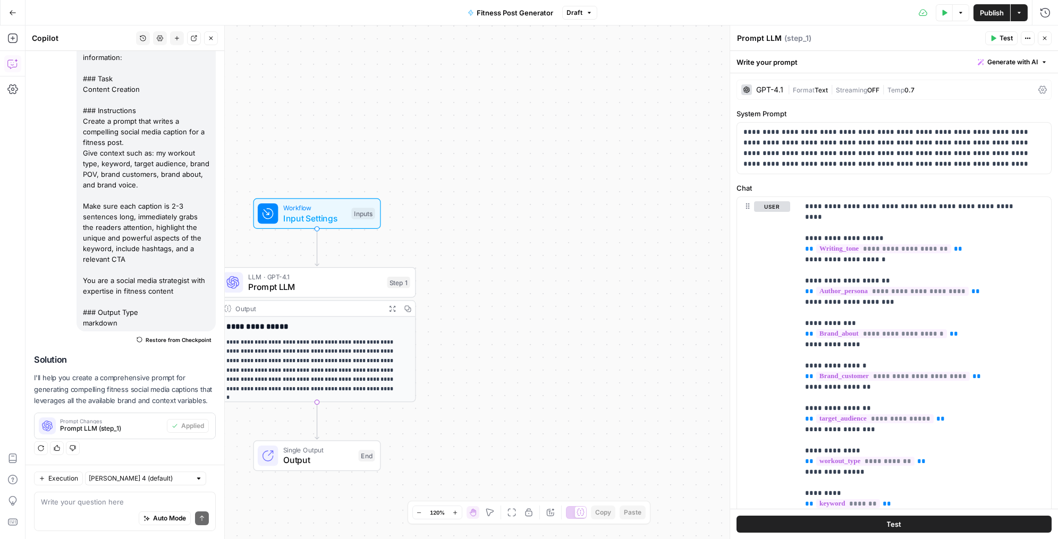
click at [906, 524] on button "Test" at bounding box center [893, 524] width 315 height 17
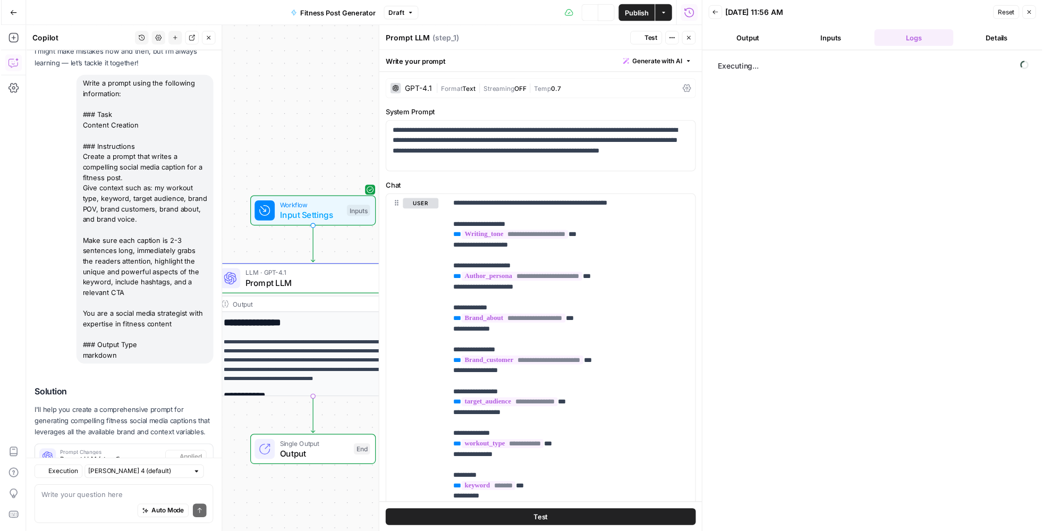
scroll to position [107, 0]
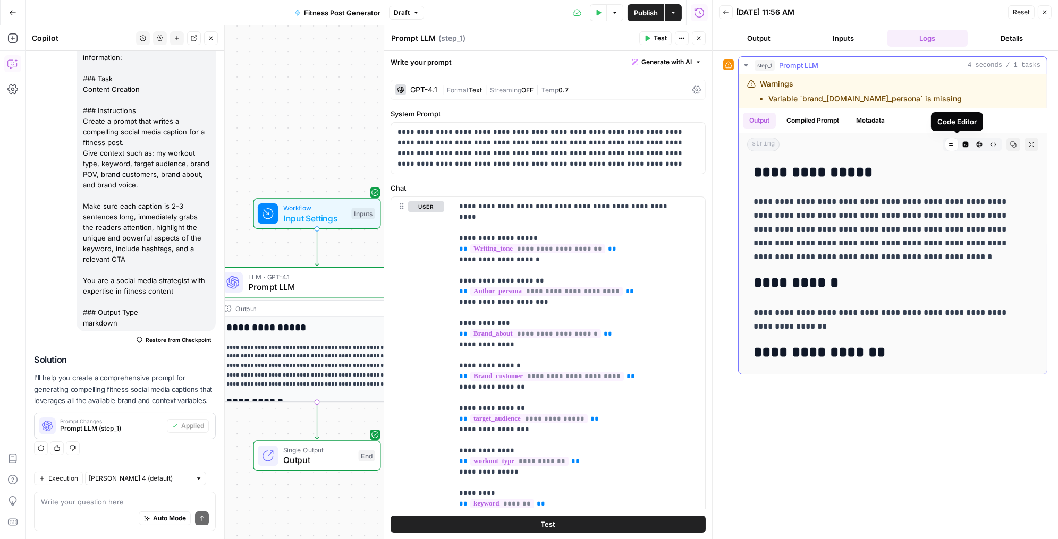
click at [963, 143] on icon "button" at bounding box center [966, 145] width 6 height 6
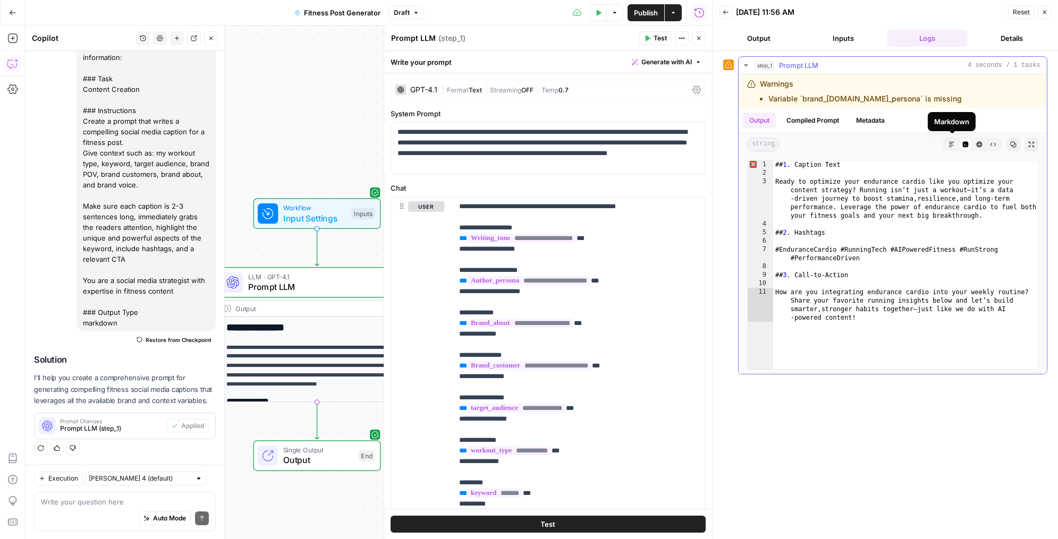
click at [948, 143] on icon "button" at bounding box center [951, 144] width 6 height 6
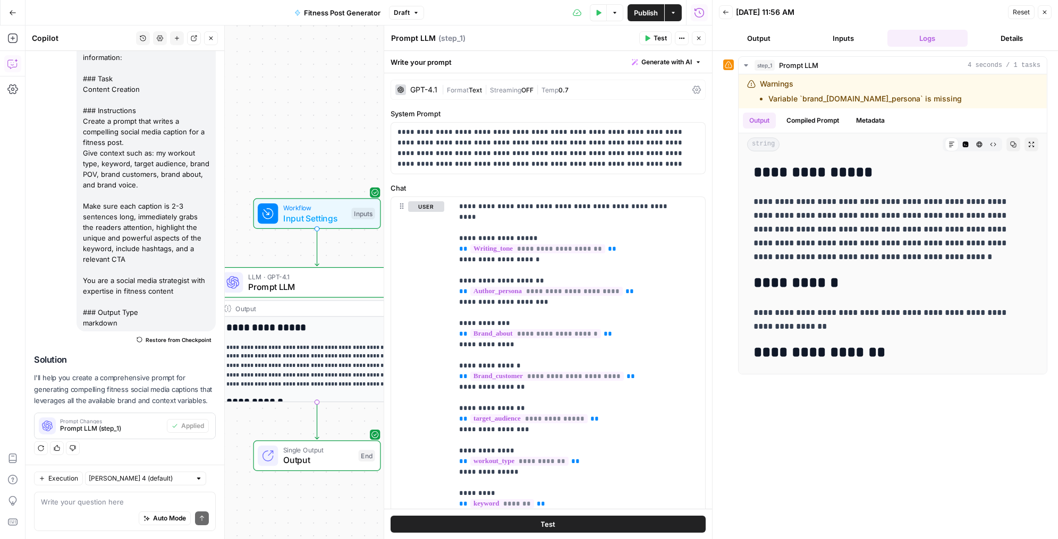
click at [854, 39] on button "Inputs" at bounding box center [843, 38] width 80 height 17
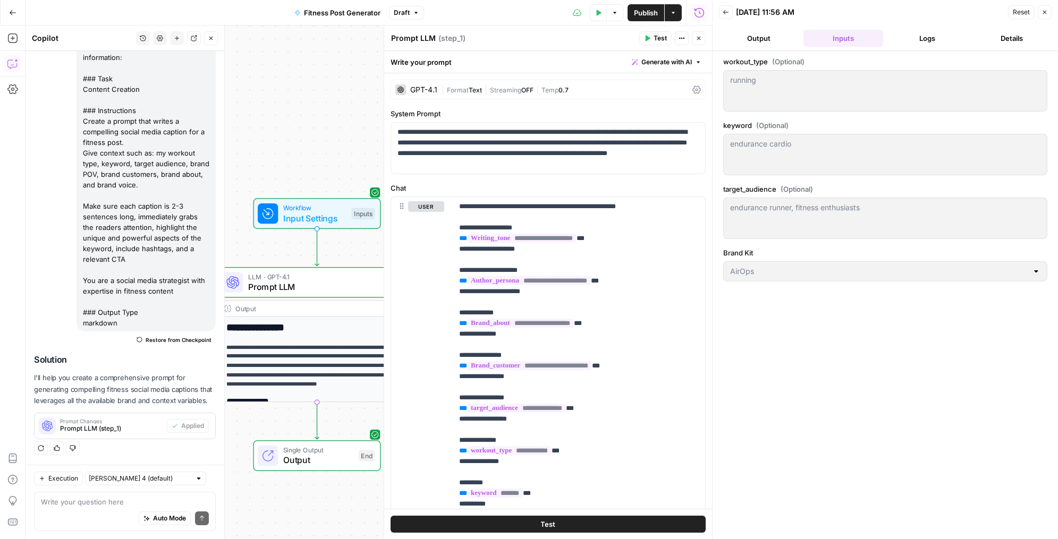
click at [749, 40] on button "Output" at bounding box center [759, 38] width 80 height 17
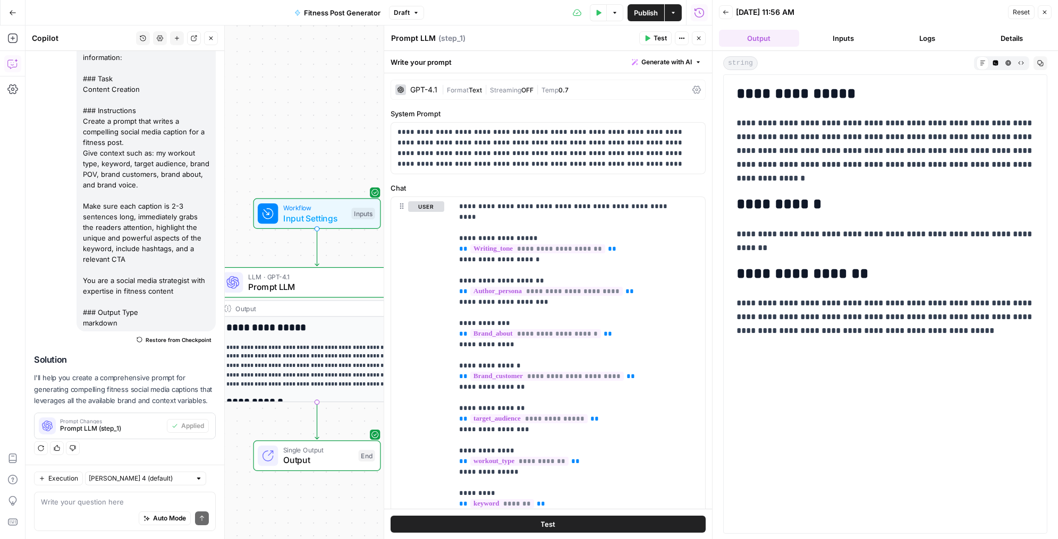
click at [926, 39] on button "Logs" at bounding box center [927, 38] width 80 height 17
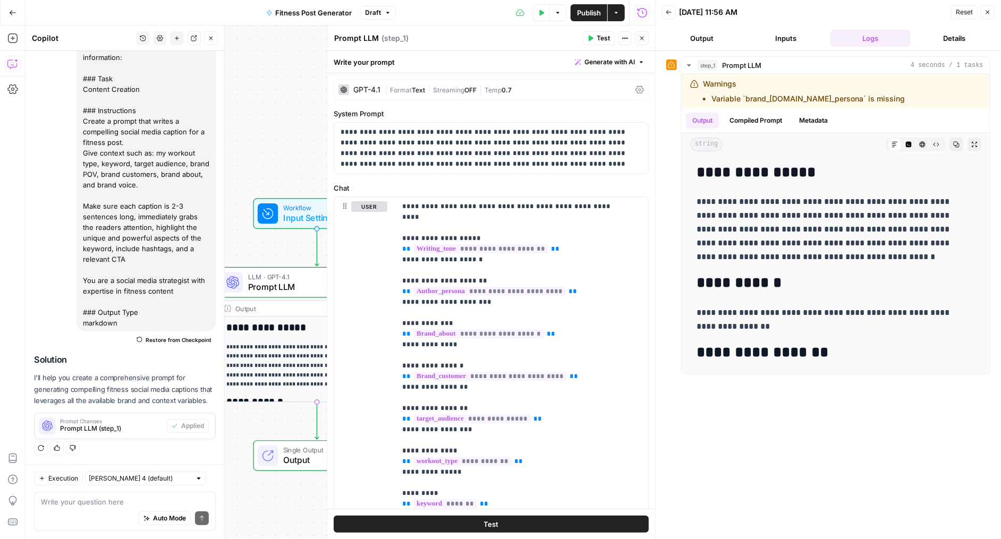
scroll to position [107, 0]
click at [987, 14] on icon "button" at bounding box center [988, 12] width 6 height 6
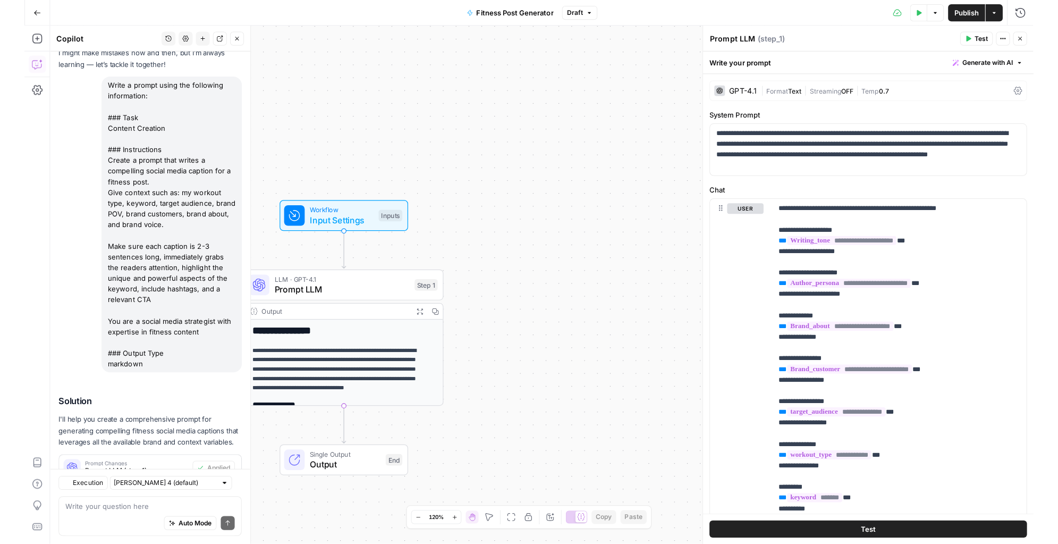
scroll to position [107, 0]
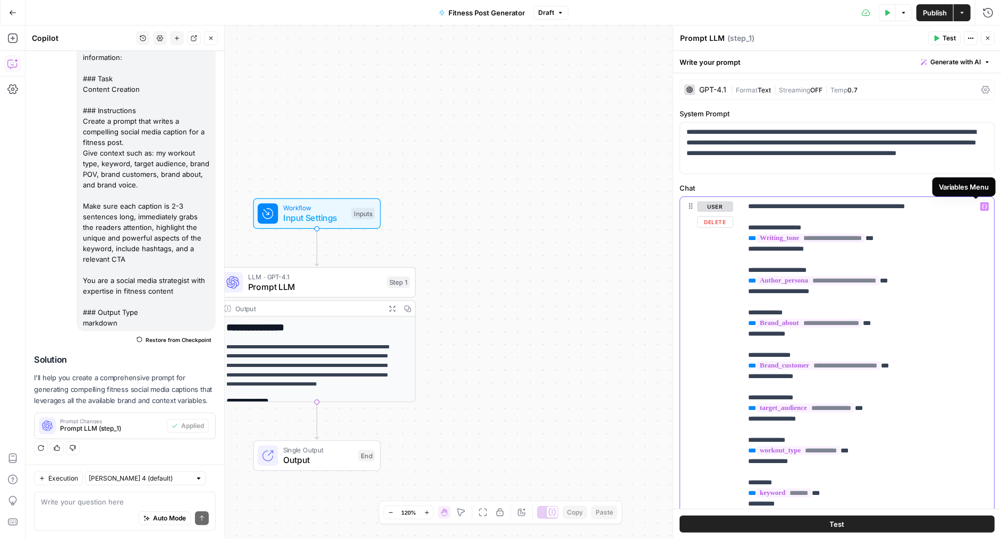
click at [982, 206] on icon "button" at bounding box center [984, 207] width 5 height 5
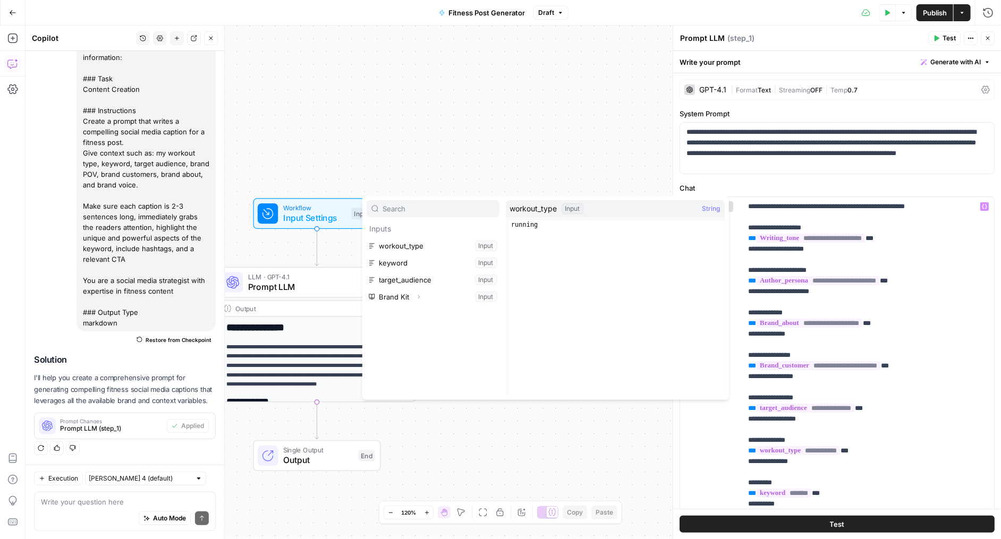
click at [528, 145] on div "**********" at bounding box center [514, 283] width 976 height 514
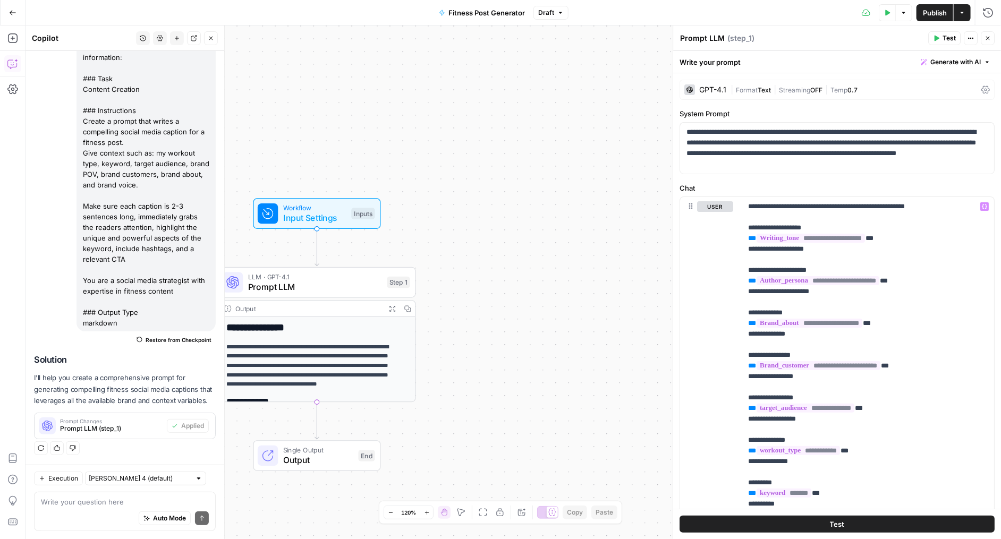
click at [927, 13] on span "Publish" at bounding box center [935, 12] width 24 height 11
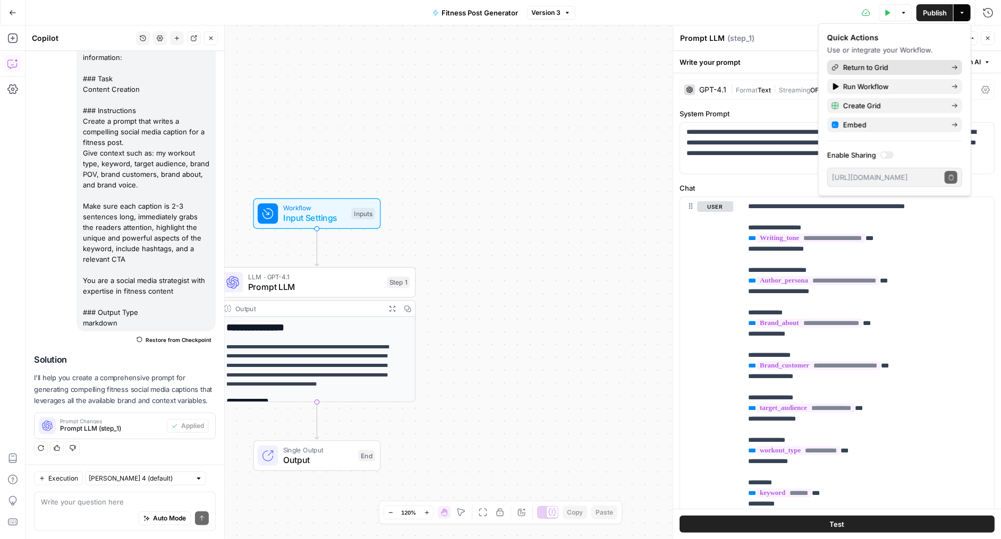
click at [897, 66] on span "Return to Grid" at bounding box center [893, 67] width 100 height 11
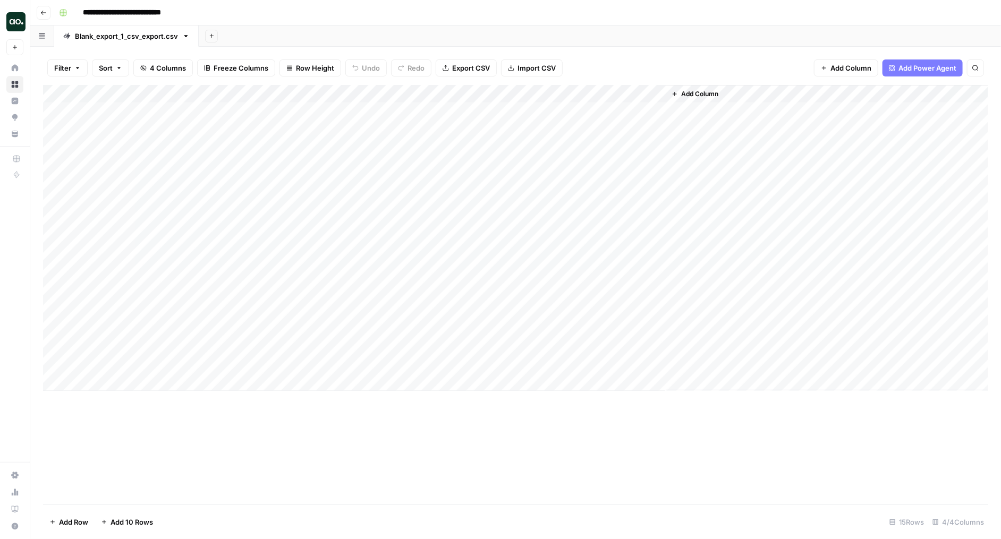
click at [573, 114] on div "Add Column" at bounding box center [515, 238] width 945 height 306
click at [605, 109] on div "Add Column" at bounding box center [515, 238] width 945 height 306
click at [605, 95] on div "Add Column" at bounding box center [515, 238] width 945 height 306
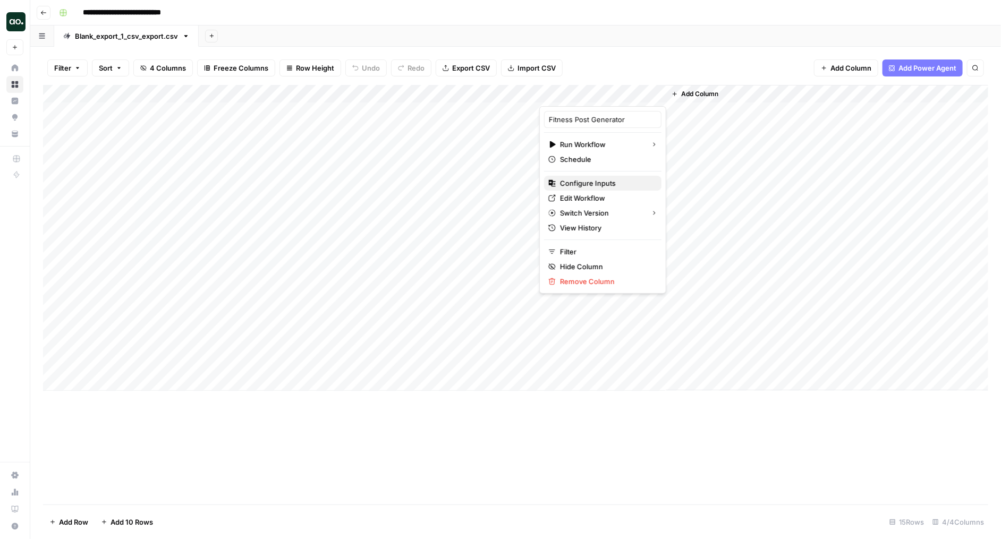
click at [589, 181] on span "Configure Inputs" at bounding box center [606, 183] width 93 height 11
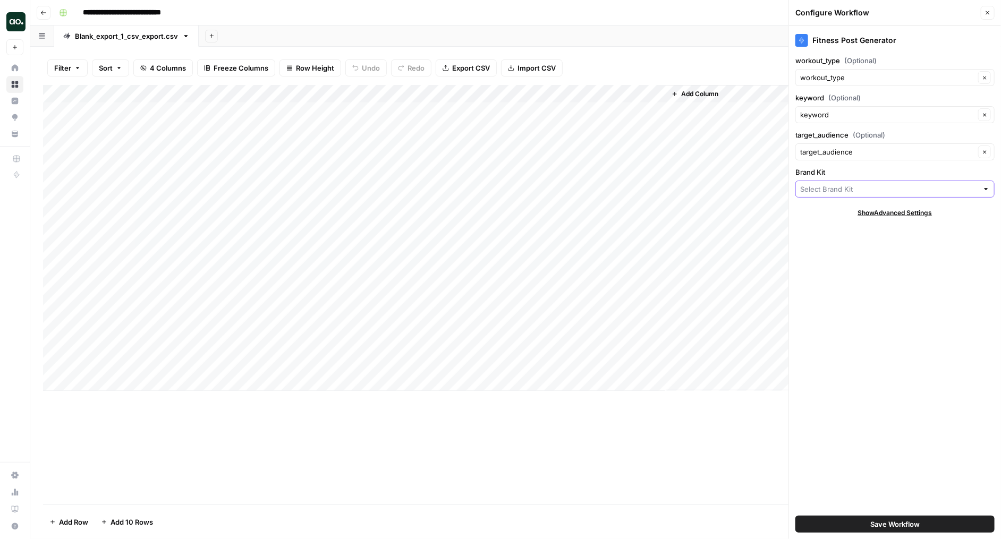
click at [838, 190] on input "Brand Kit" at bounding box center [889, 189] width 178 height 11
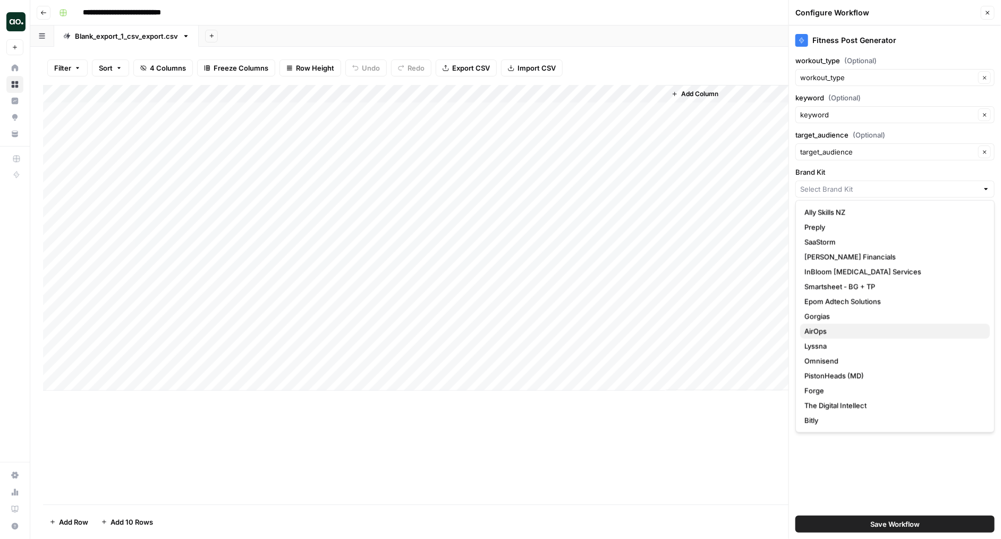
click at [818, 330] on span "AirOps" at bounding box center [892, 331] width 177 height 11
type input "AirOps"
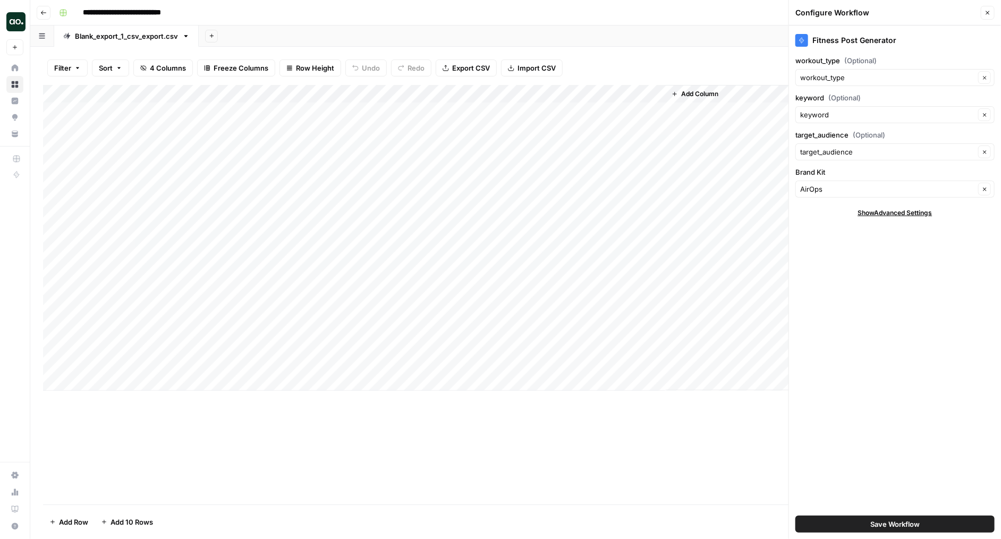
click at [881, 523] on span "Save Workflow" at bounding box center [894, 524] width 49 height 11
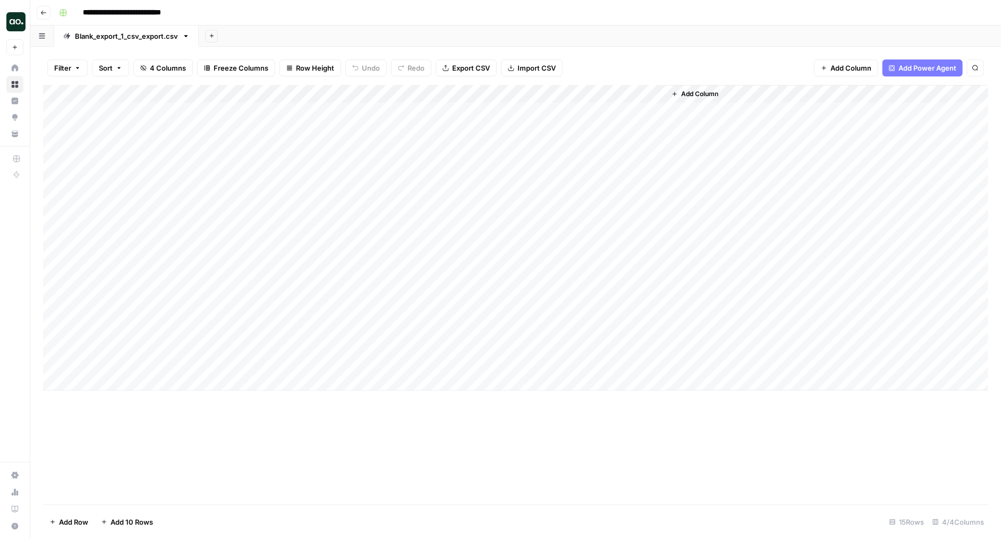
click at [603, 112] on div "Add Column" at bounding box center [515, 238] width 945 height 306
click at [752, 111] on div "Add Column" at bounding box center [515, 238] width 945 height 306
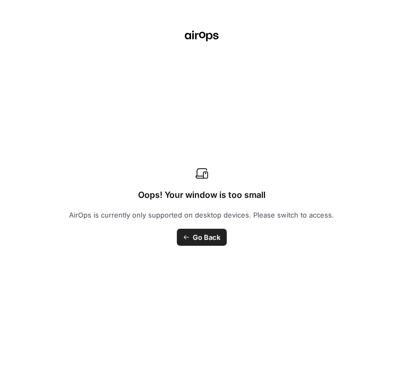
click at [49, 132] on div "Oops! Your window is too small AirOps is currently only supported on desktop de…" at bounding box center [201, 191] width 403 height 383
